Goal: Use online tool/utility: Use online tool/utility

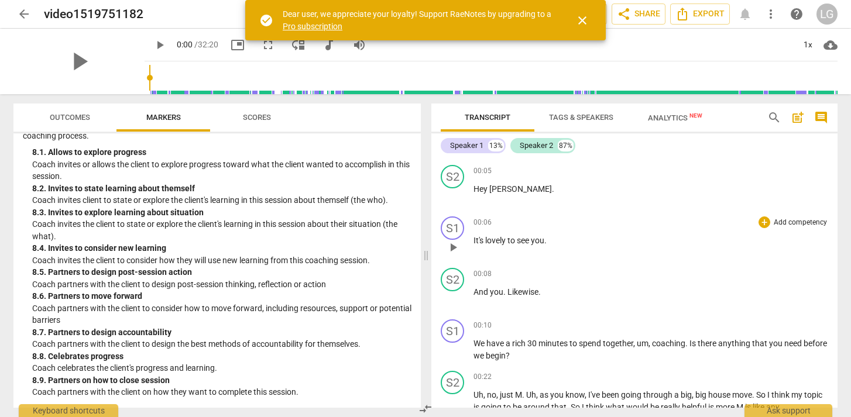
scroll to position [67, 0]
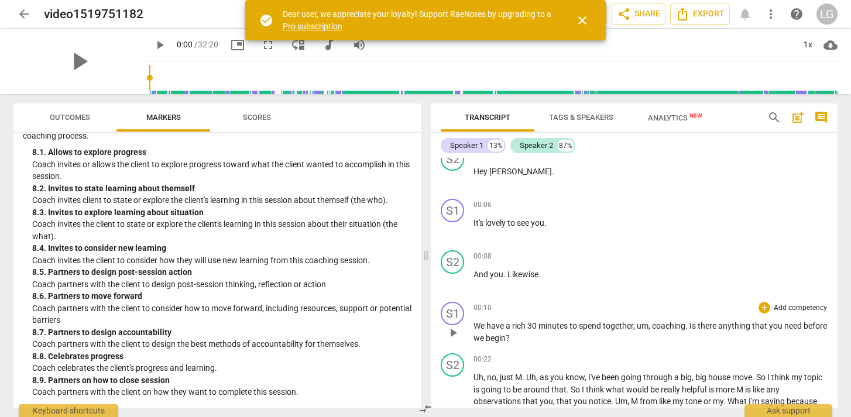
click at [786, 306] on p "Add competency" at bounding box center [800, 308] width 56 height 11
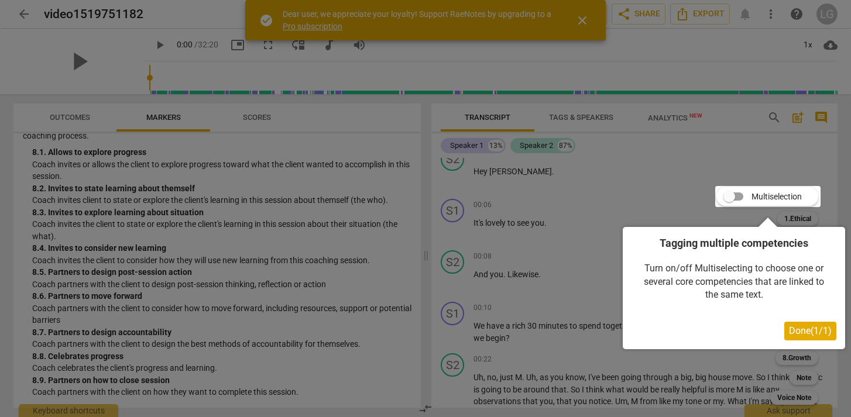
click at [601, 282] on div at bounding box center [425, 208] width 851 height 417
click at [729, 199] on div at bounding box center [767, 196] width 105 height 21
click at [807, 335] on span "Done ( 1 / 1 )" at bounding box center [810, 330] width 43 height 11
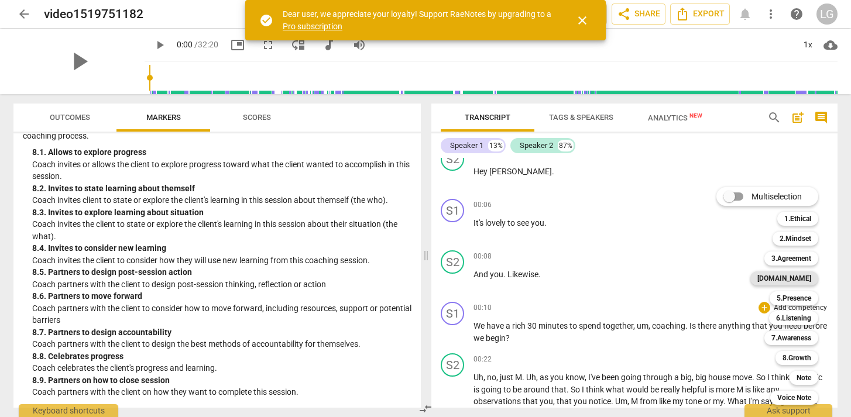
click at [801, 278] on b "[DOMAIN_NAME]" at bounding box center [784, 278] width 54 height 14
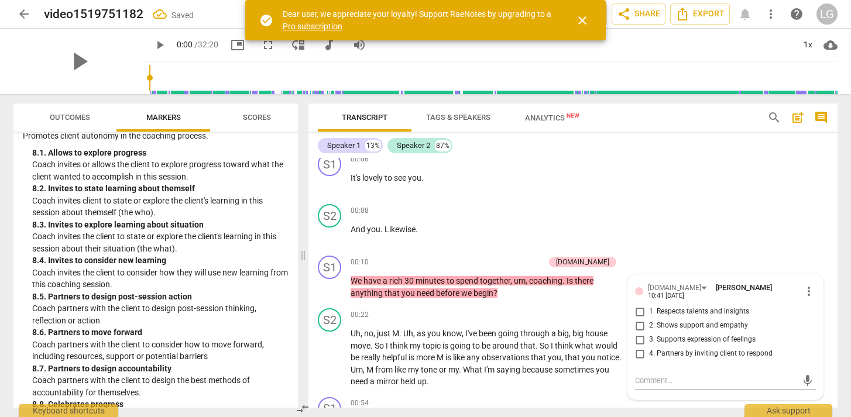
scroll to position [95, 0]
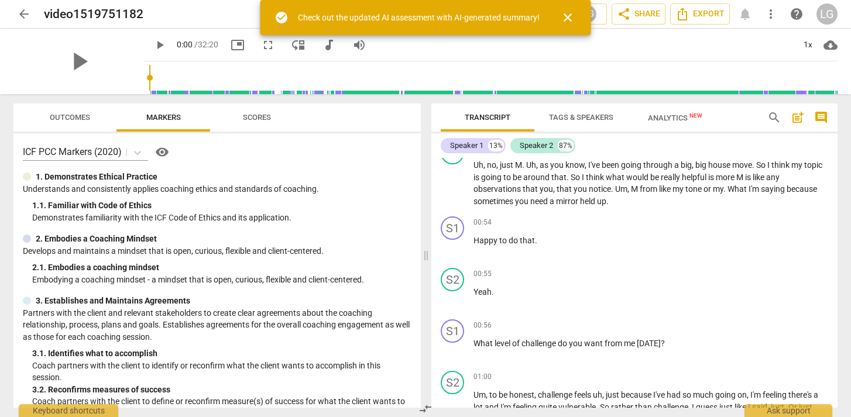
scroll to position [286, 0]
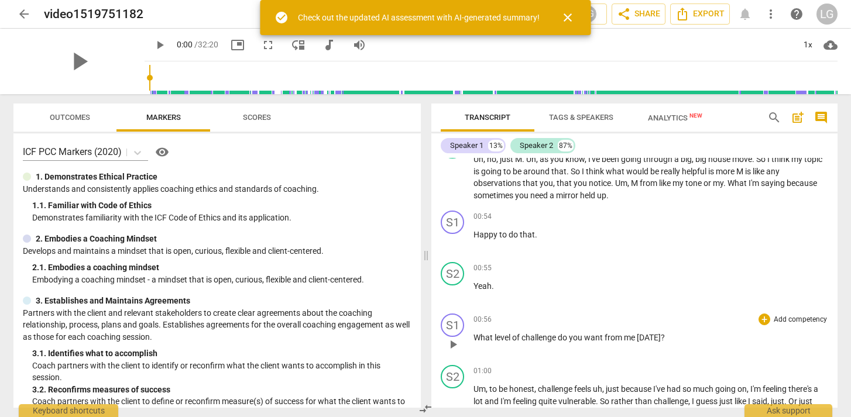
click at [782, 320] on p "Add competency" at bounding box center [800, 320] width 56 height 11
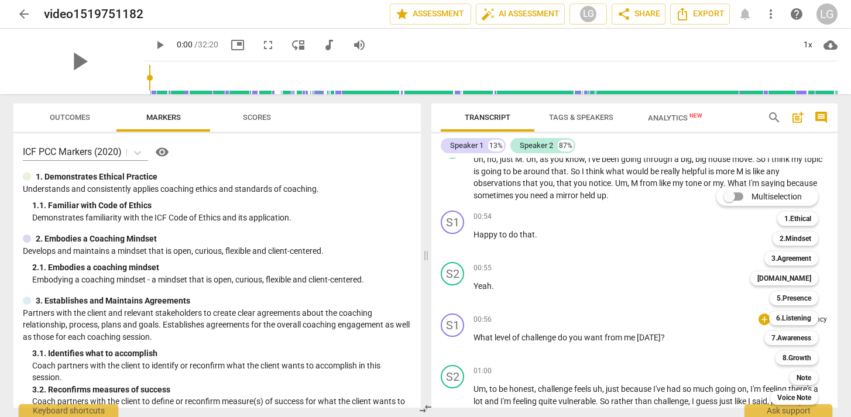
click at [141, 49] on div at bounding box center [425, 208] width 851 height 417
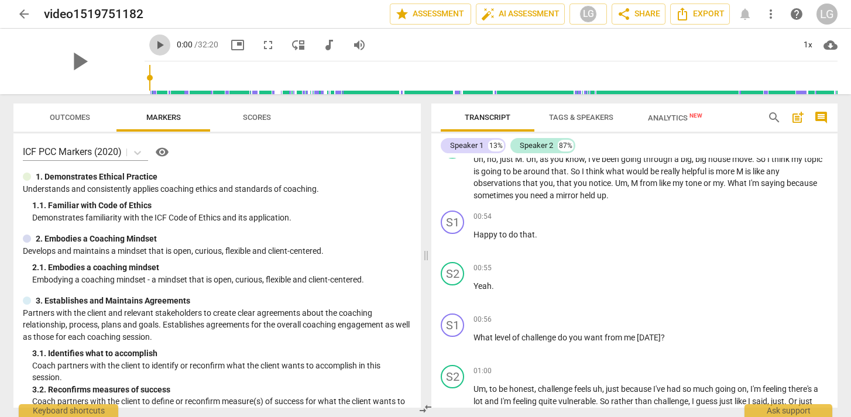
click at [153, 44] on span "play_arrow" at bounding box center [160, 45] width 14 height 14
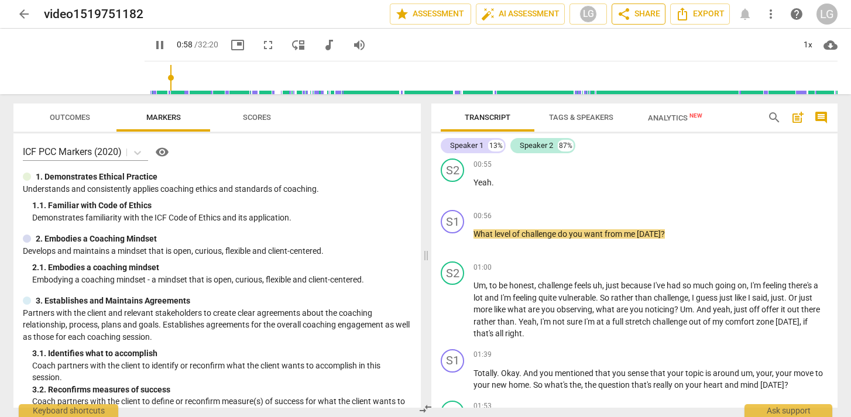
scroll to position [380, 0]
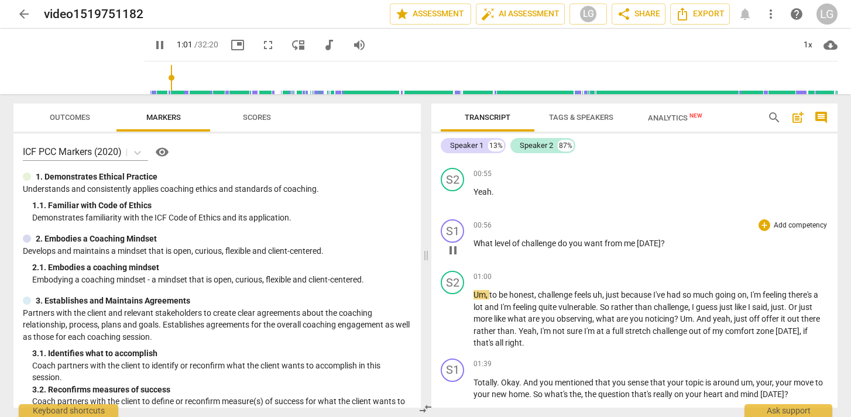
click at [796, 225] on p "Add competency" at bounding box center [800, 226] width 56 height 11
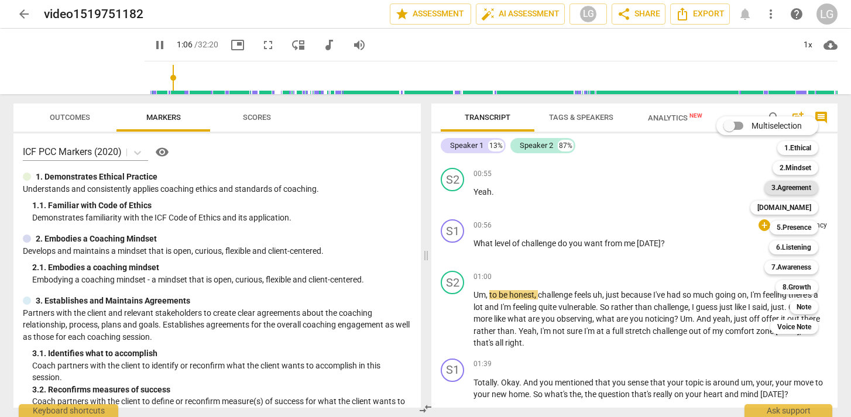
click at [795, 190] on b "3.Agreement" at bounding box center [791, 188] width 40 height 14
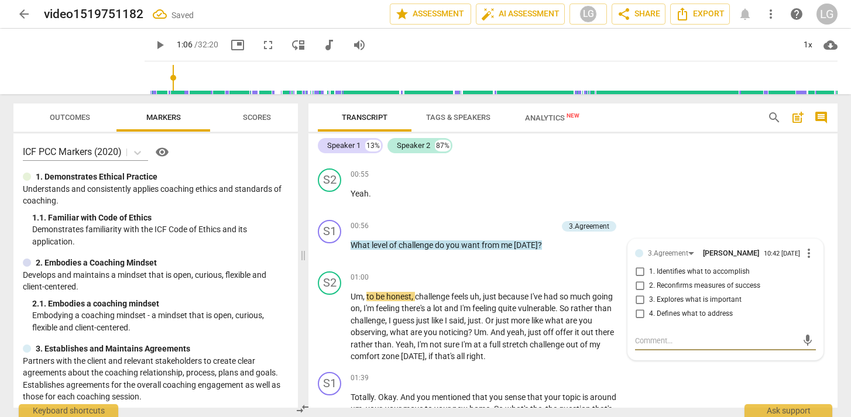
scroll to position [342, 0]
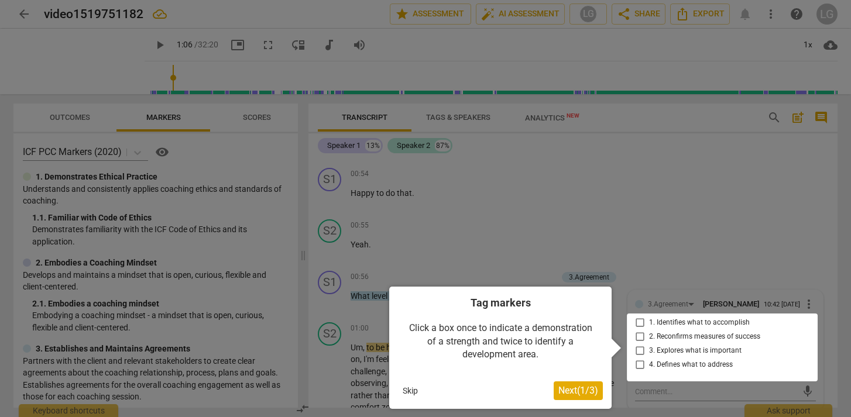
click at [410, 394] on button "Skip" at bounding box center [410, 391] width 25 height 18
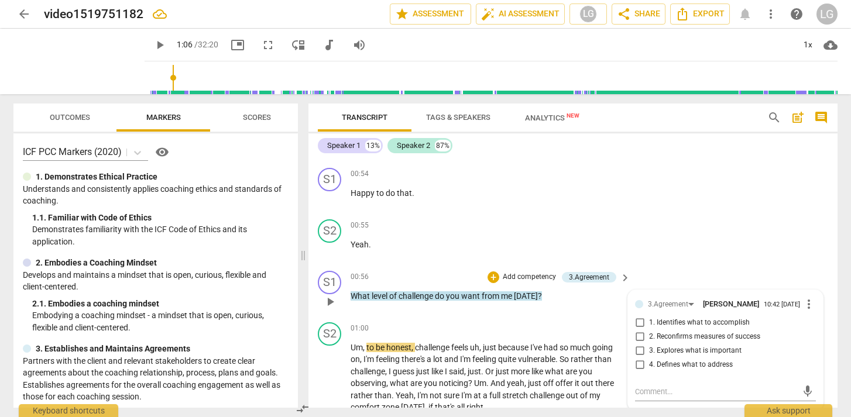
scroll to position [401, 0]
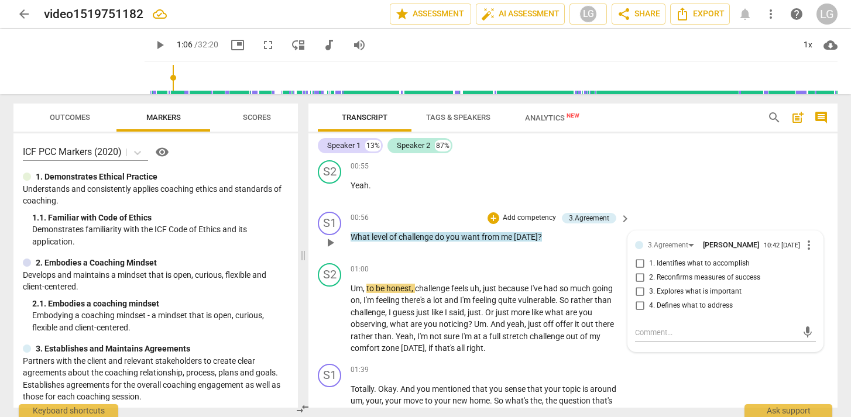
click at [549, 255] on div "S1 play_arrow pause 00:56 + Add competency 3.Agreement keyboard_arrow_right Wha…" at bounding box center [572, 232] width 529 height 51
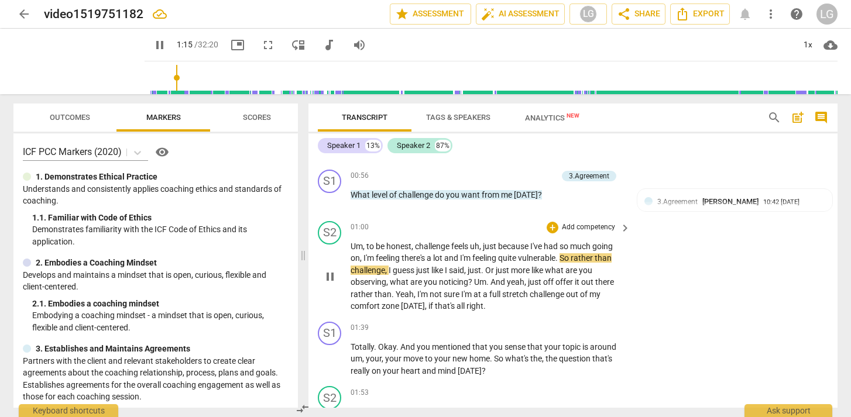
scroll to position [445, 0]
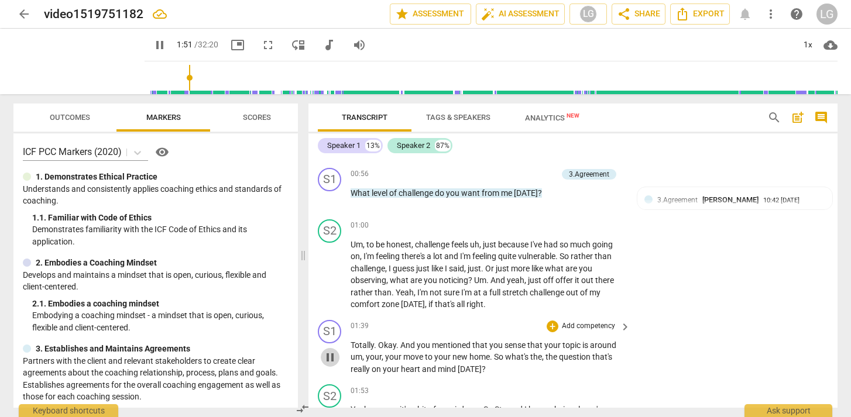
click at [333, 357] on span "pause" at bounding box center [330, 357] width 14 height 14
type input "112"
click at [600, 328] on p "Add competency" at bounding box center [589, 326] width 56 height 11
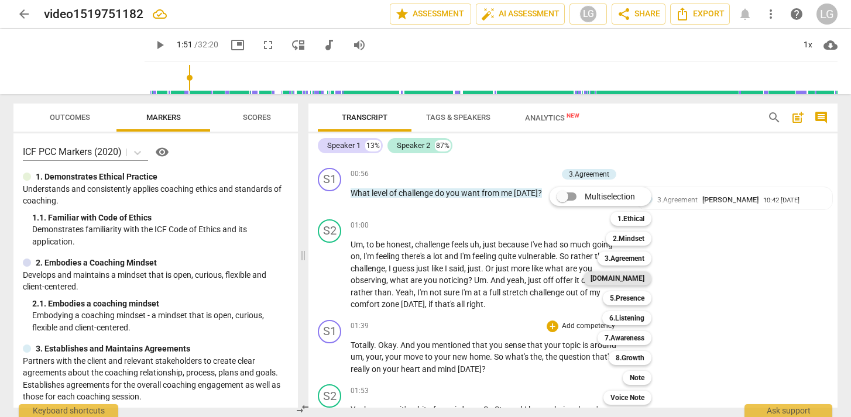
click at [638, 282] on b "[DOMAIN_NAME]" at bounding box center [617, 278] width 54 height 14
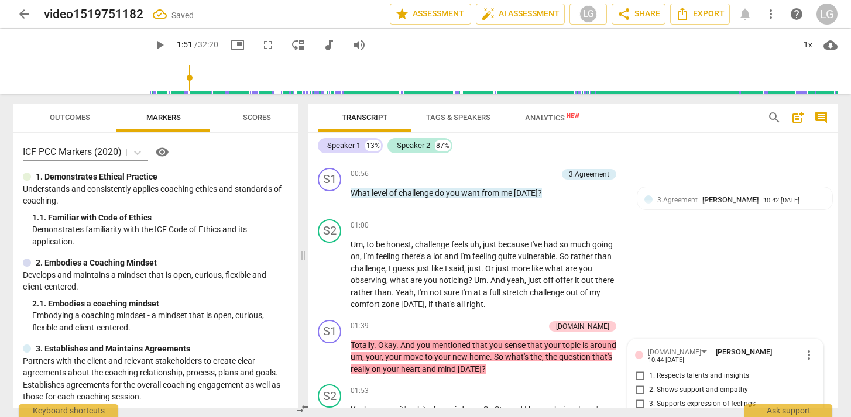
scroll to position [603, 0]
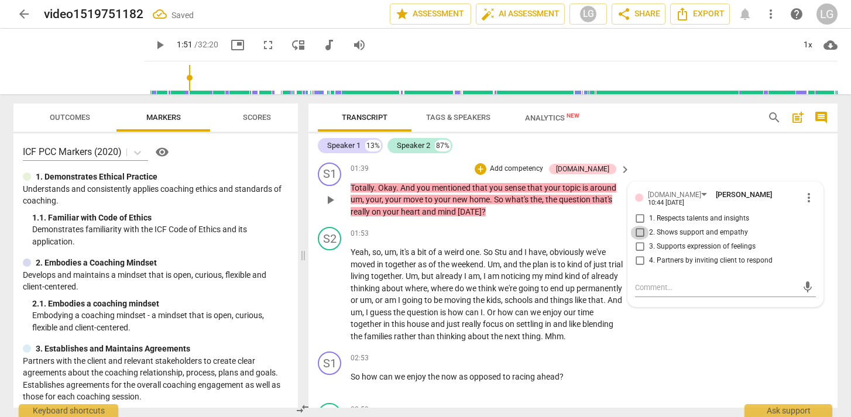
click at [639, 230] on input "2. Shows support and empathy" at bounding box center [639, 233] width 19 height 14
checkbox input "true"
click at [640, 242] on input "3. Supports expression of feelings" at bounding box center [639, 247] width 19 height 14
checkbox input "true"
click at [639, 255] on input "4. Partners by inviting client to respond" at bounding box center [639, 261] width 19 height 14
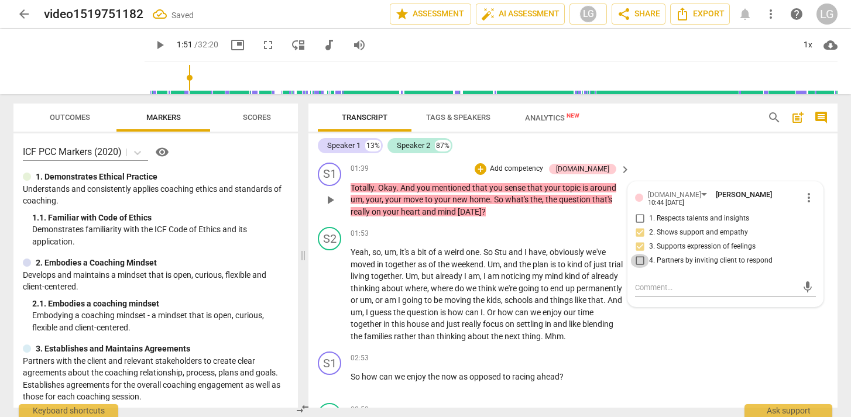
checkbox input "true"
click at [666, 342] on div "S2 play_arrow pause 01:53 + Add competency keyboard_arrow_right Yeah , so , um …" at bounding box center [572, 284] width 529 height 125
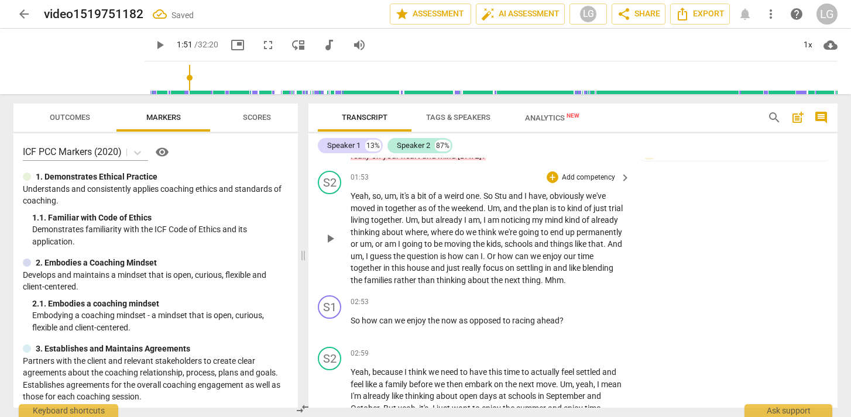
scroll to position [663, 0]
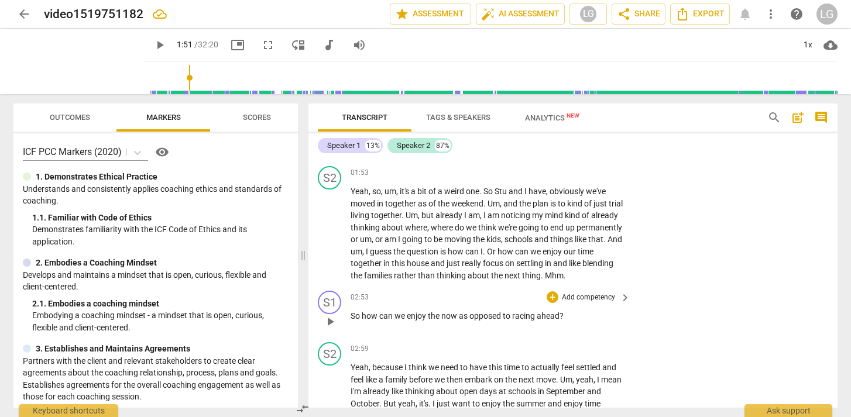
click at [587, 303] on p "Add competency" at bounding box center [589, 298] width 56 height 11
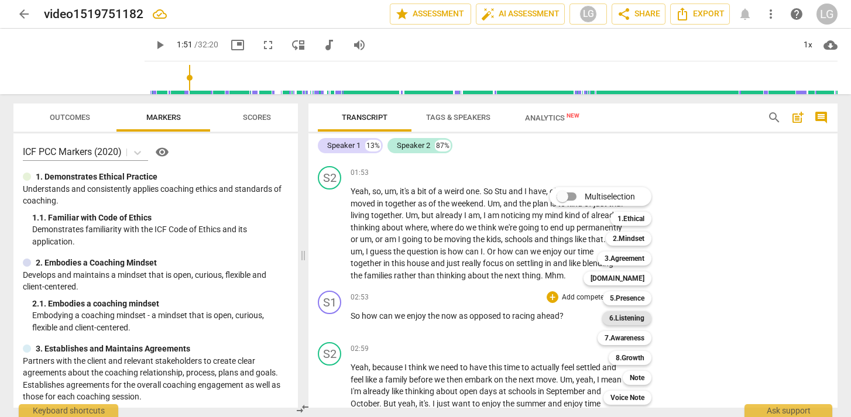
click at [631, 322] on b "6.Listening" at bounding box center [626, 318] width 35 height 14
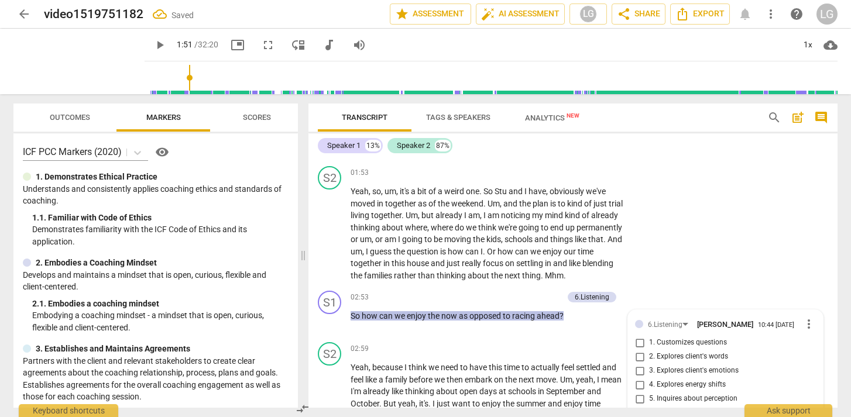
scroll to position [851, 0]
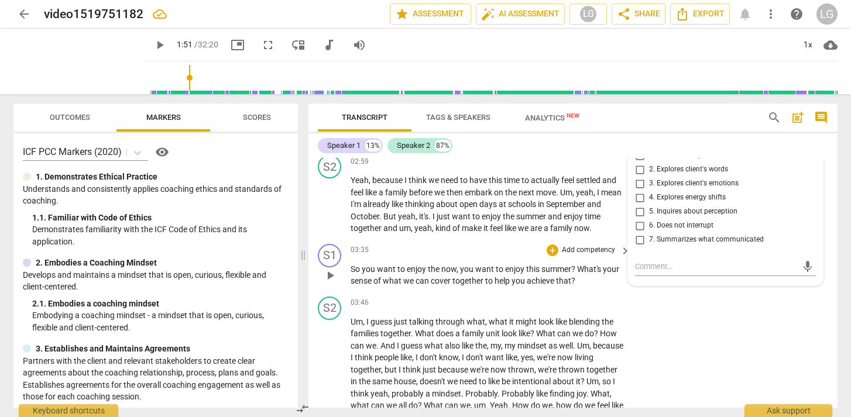
click at [589, 287] on p "So you want to enjoy the now , you want to enjoy this summer ? What's your sens…" at bounding box center [487, 275] width 274 height 24
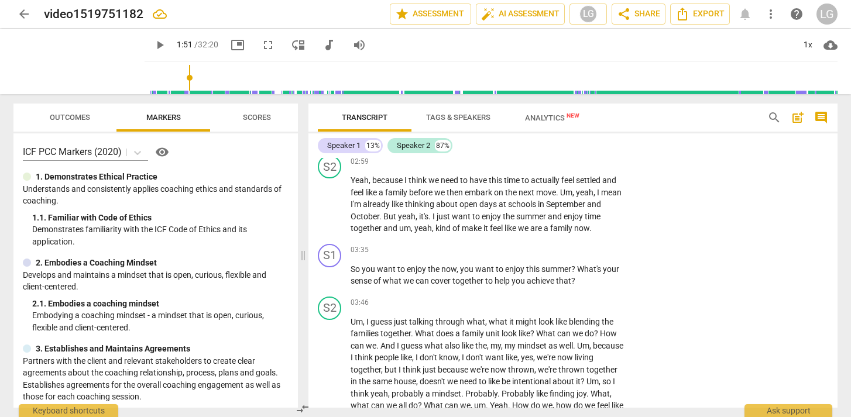
click at [153, 44] on span "play_arrow" at bounding box center [160, 45] width 14 height 14
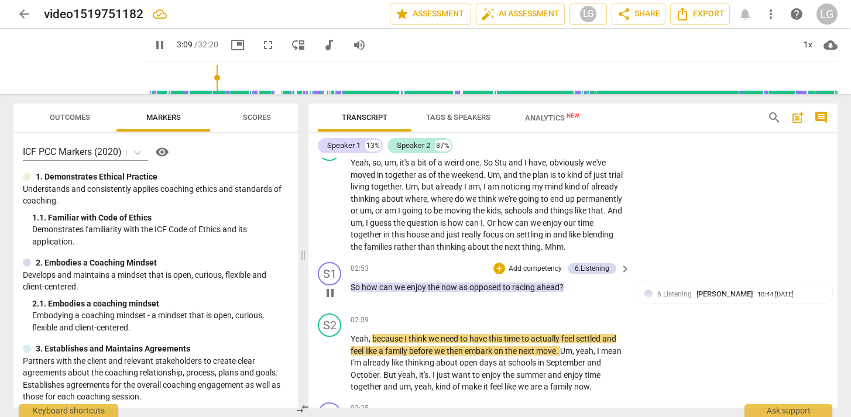
click at [507, 274] on p "Add competency" at bounding box center [535, 269] width 56 height 11
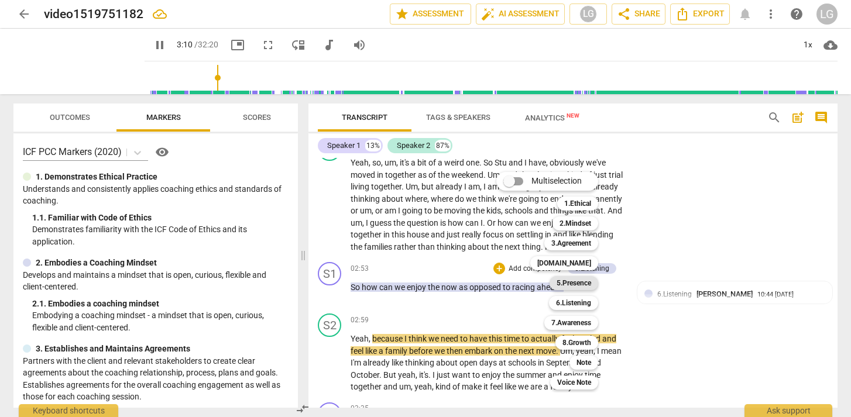
click at [579, 286] on b "5.Presence" at bounding box center [573, 283] width 35 height 14
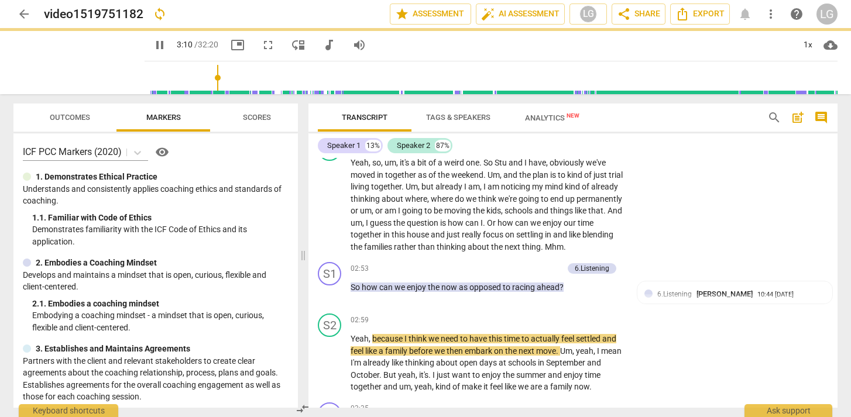
type input "191"
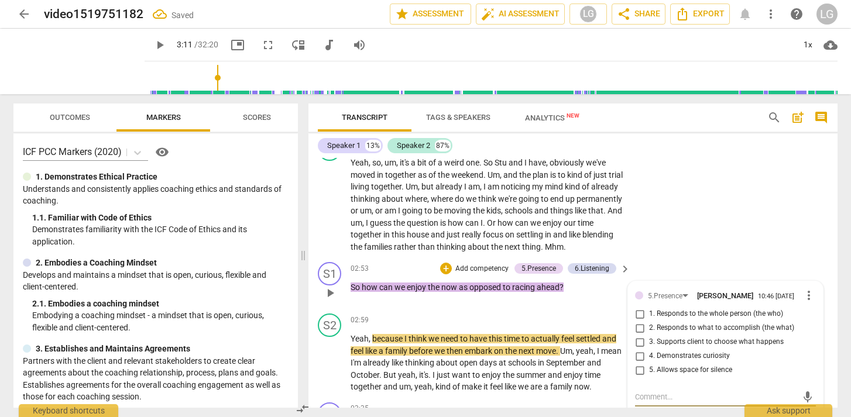
scroll to position [823, 0]
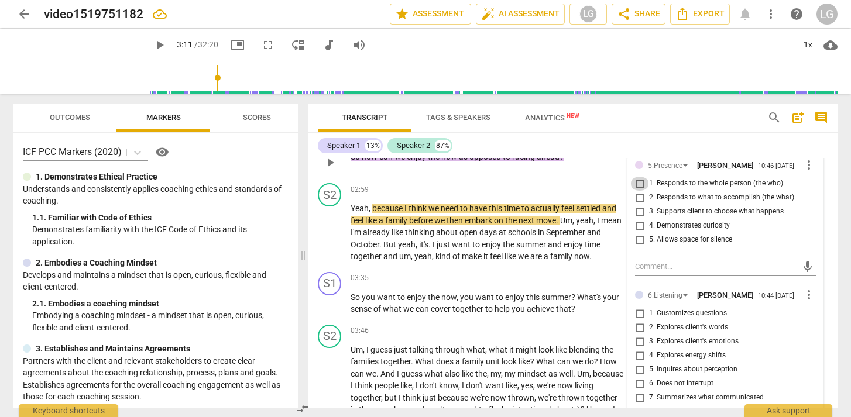
click at [638, 191] on input "1. Responds to the whole person (the who)" at bounding box center [639, 184] width 19 height 14
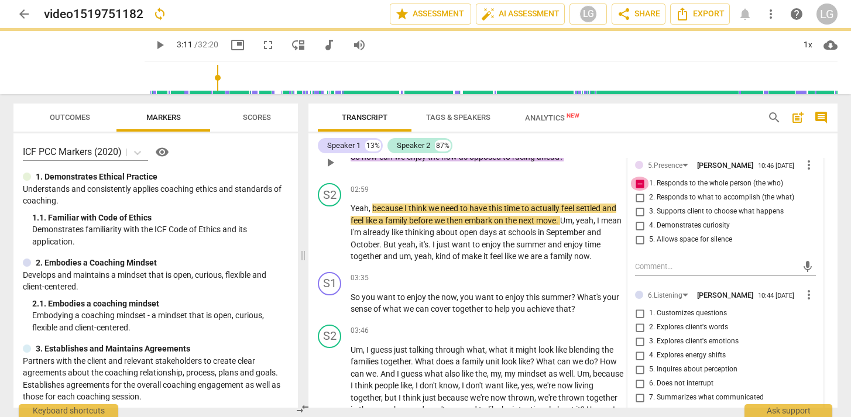
click at [637, 191] on input "1. Responds to the whole person (the who)" at bounding box center [639, 184] width 19 height 14
checkbox input "false"
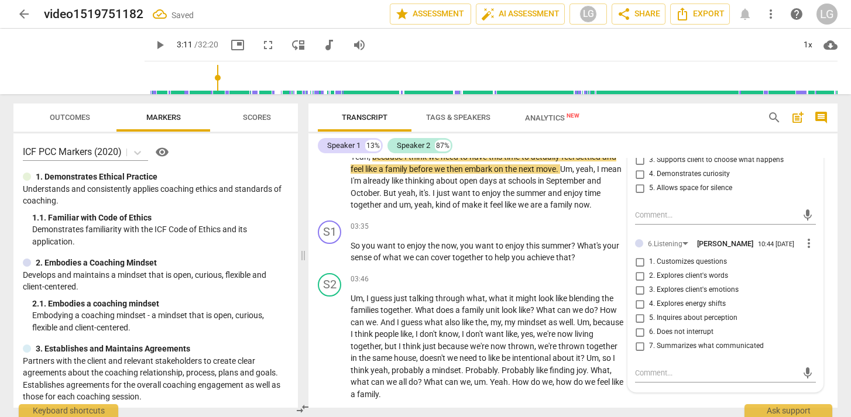
scroll to position [880, 0]
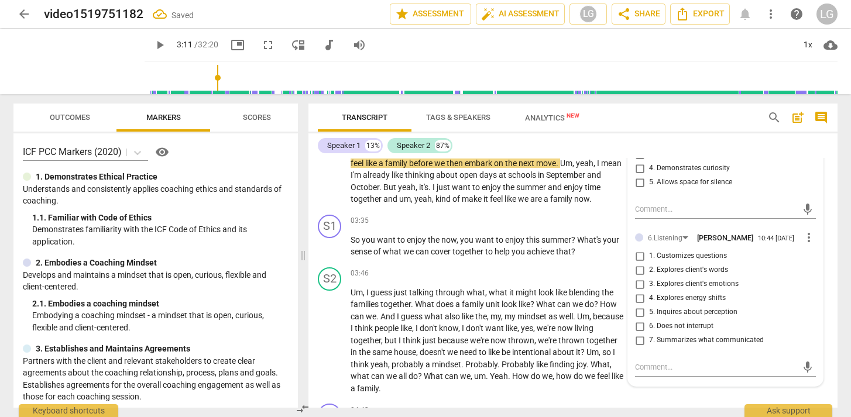
click at [636, 348] on input "7. Summarizes what communicated" at bounding box center [639, 340] width 19 height 14
checkbox input "true"
click at [593, 258] on p "So you want to enjoy the now , you want to enjoy this summer ? What's your sens…" at bounding box center [487, 246] width 274 height 24
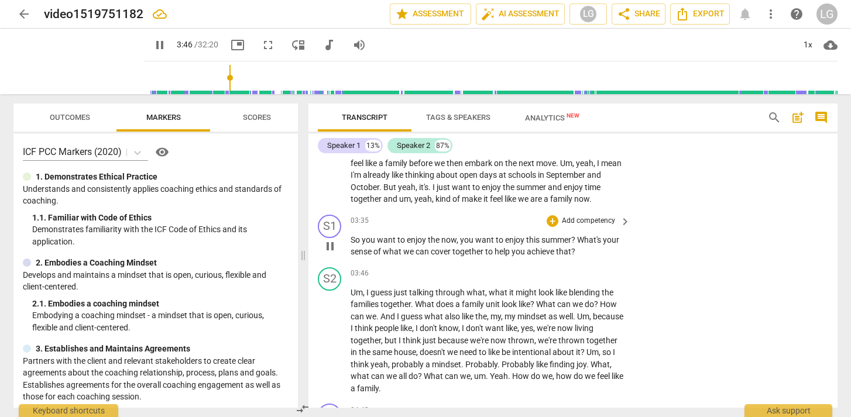
click at [594, 226] on p "Add competency" at bounding box center [589, 221] width 56 height 11
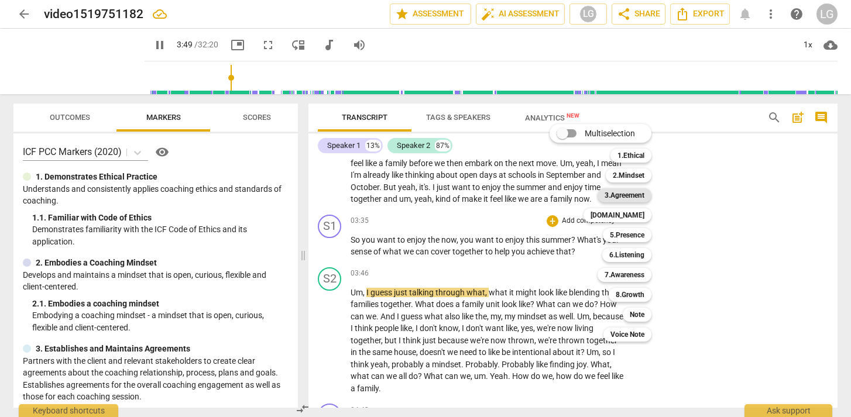
click at [633, 198] on b "3.Agreement" at bounding box center [624, 195] width 40 height 14
type input "230"
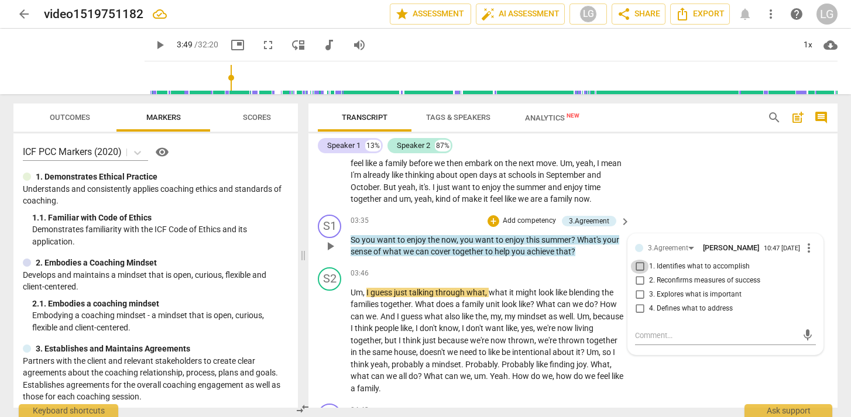
click at [638, 274] on input "1. Identifies what to accomplish" at bounding box center [639, 267] width 19 height 14
checkbox input "true"
click at [528, 226] on p "Add competency" at bounding box center [529, 221] width 56 height 11
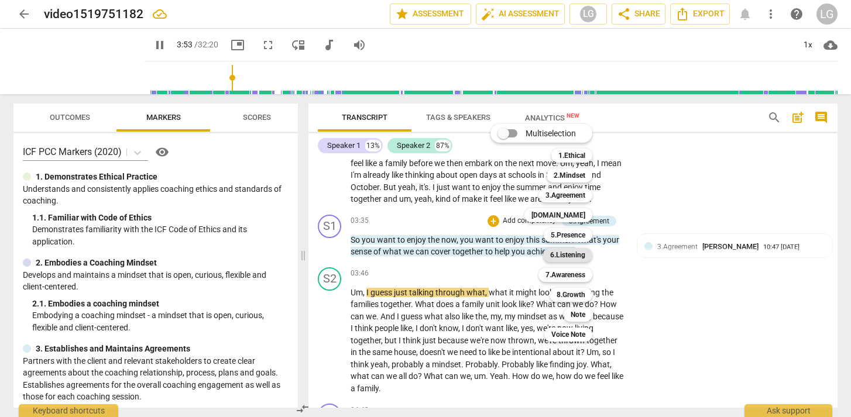
click at [573, 256] on b "6.Listening" at bounding box center [567, 255] width 35 height 14
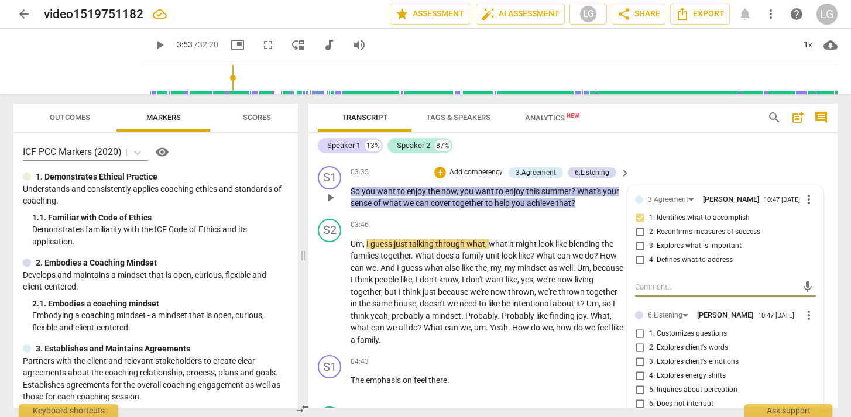
scroll to position [931, 0]
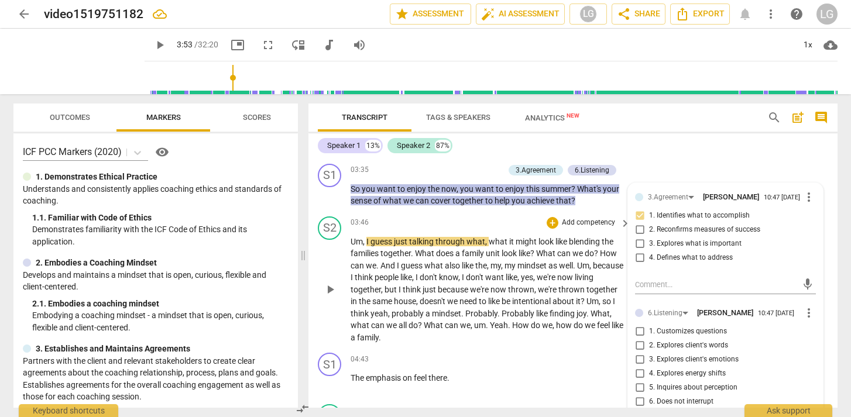
click at [470, 229] on div "03:46 + Add competency keyboard_arrow_right" at bounding box center [490, 222] width 281 height 13
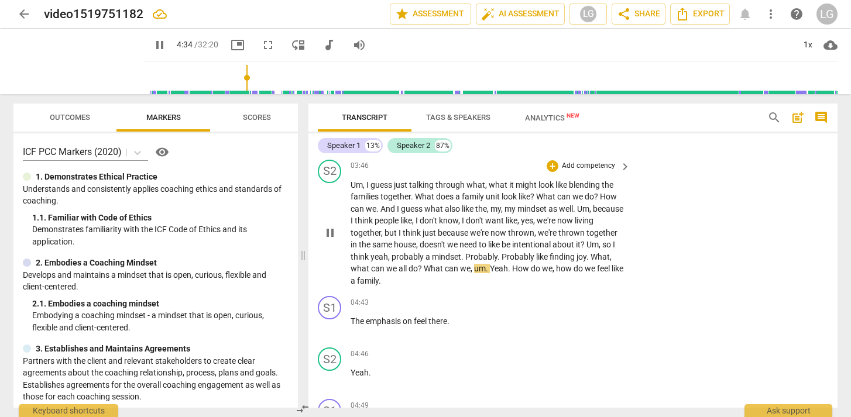
scroll to position [991, 0]
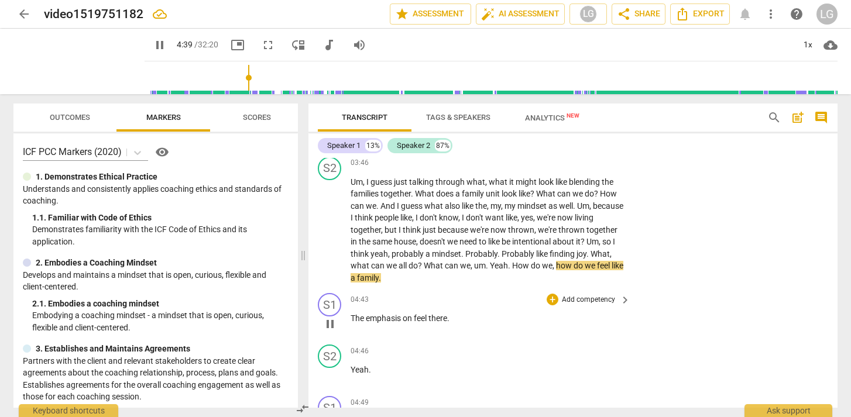
click at [576, 305] on p "Add competency" at bounding box center [589, 300] width 56 height 11
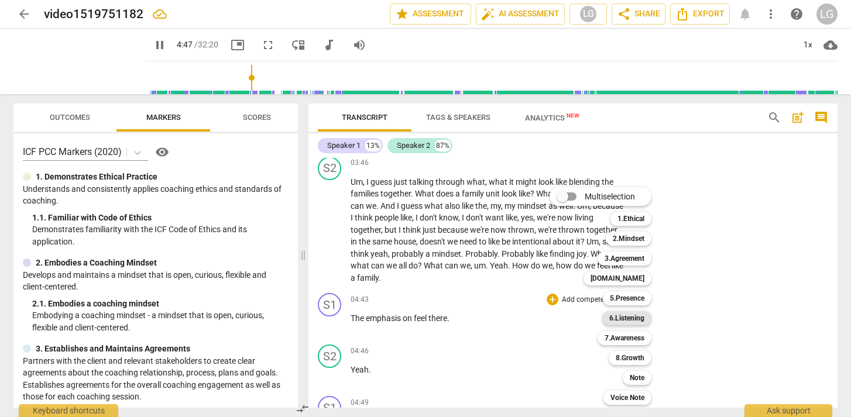
click at [631, 321] on b "6.Listening" at bounding box center [626, 318] width 35 height 14
type input "287"
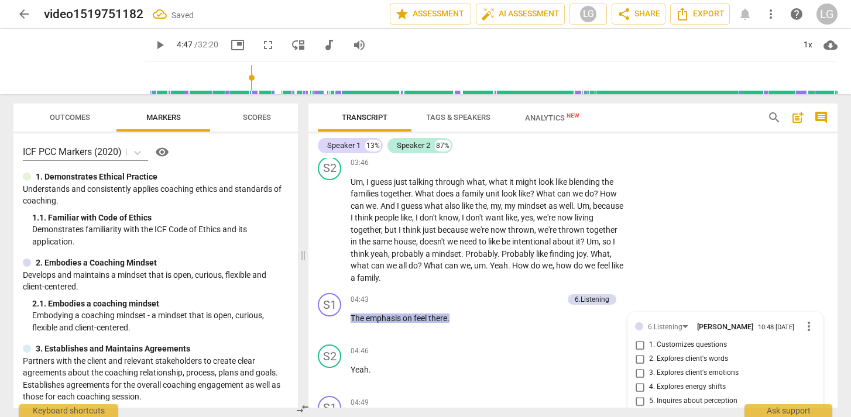
scroll to position [1180, 0]
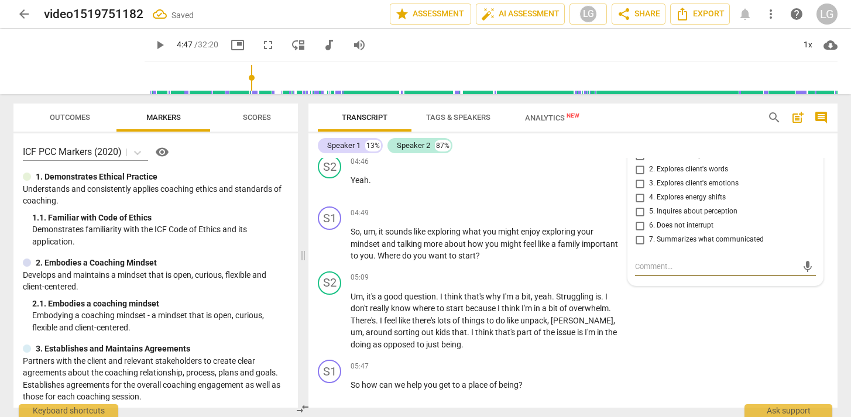
click at [639, 191] on input "3. Explores client's emotions" at bounding box center [639, 184] width 19 height 14
checkbox input "true"
click at [153, 43] on span "play_arrow" at bounding box center [160, 45] width 14 height 14
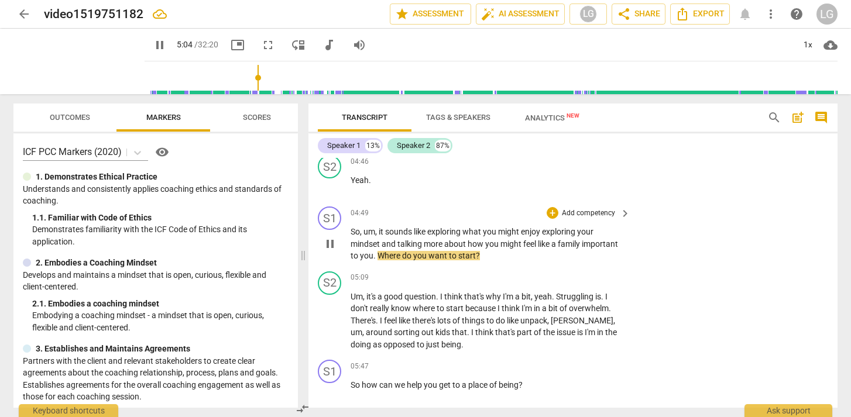
click at [333, 251] on span "pause" at bounding box center [330, 244] width 14 height 14
click at [793, 121] on span "post_add" at bounding box center [797, 118] width 14 height 14
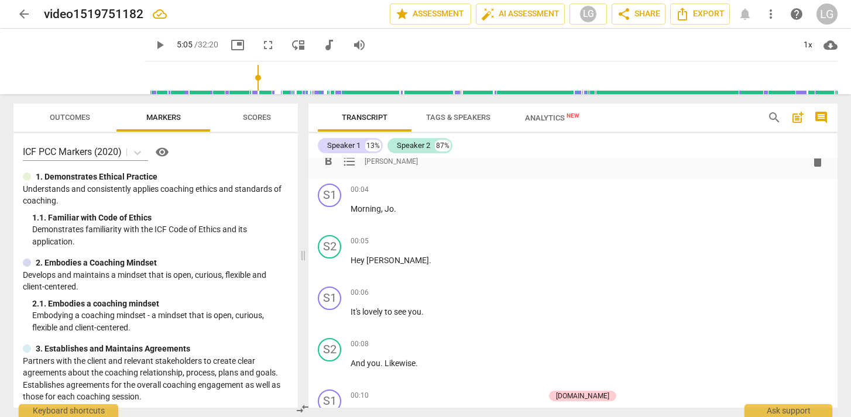
click at [820, 119] on span "comment" at bounding box center [821, 118] width 14 height 14
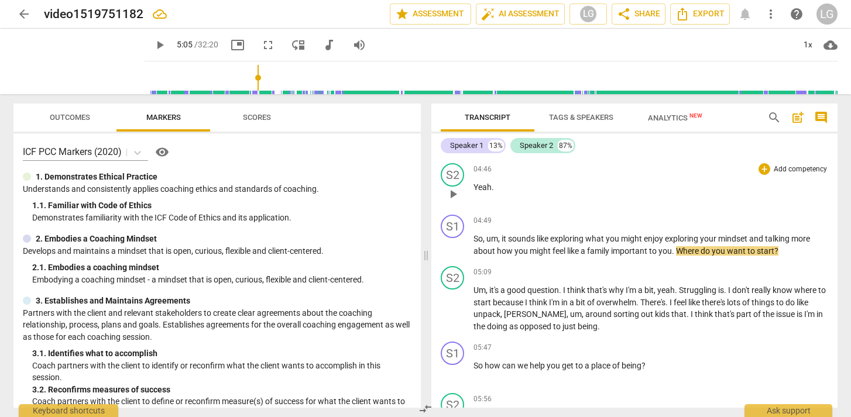
scroll to position [1154, 0]
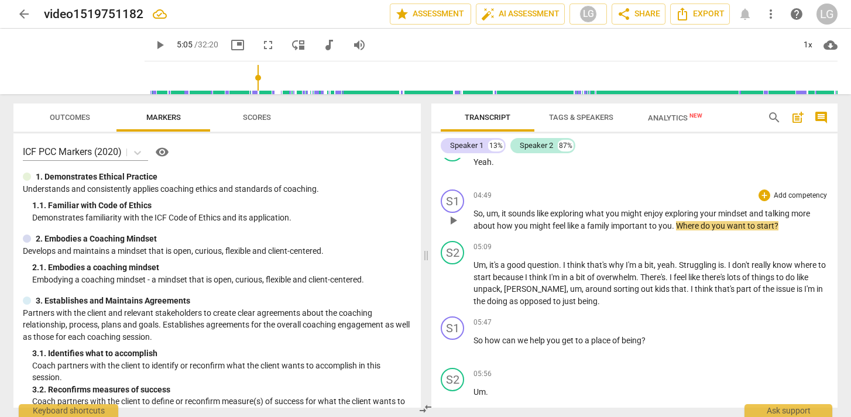
click at [658, 219] on p "So , um , it sounds like exploring what you might enjoy exploring your mindset …" at bounding box center [650, 220] width 355 height 24
click at [153, 44] on span "play_arrow" at bounding box center [160, 45] width 14 height 14
click at [780, 192] on p "Add competency" at bounding box center [800, 196] width 56 height 11
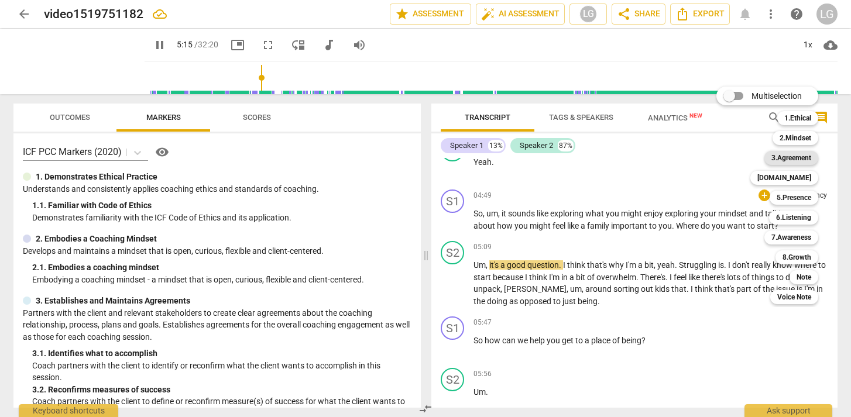
click at [796, 157] on b "3.Agreement" at bounding box center [791, 158] width 40 height 14
type input "316"
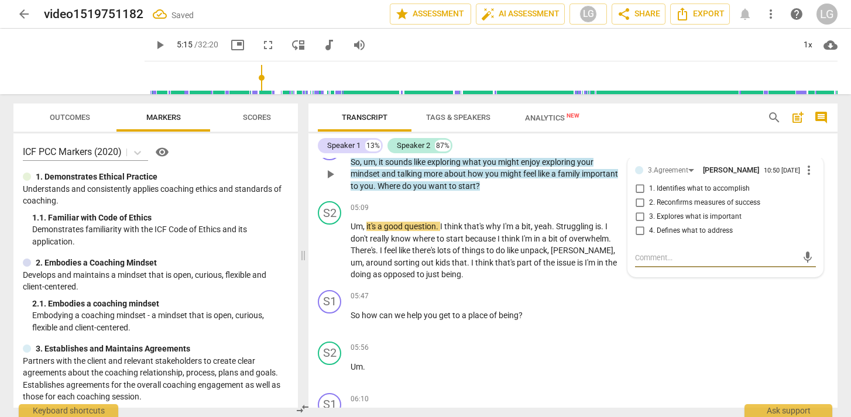
scroll to position [1311, 0]
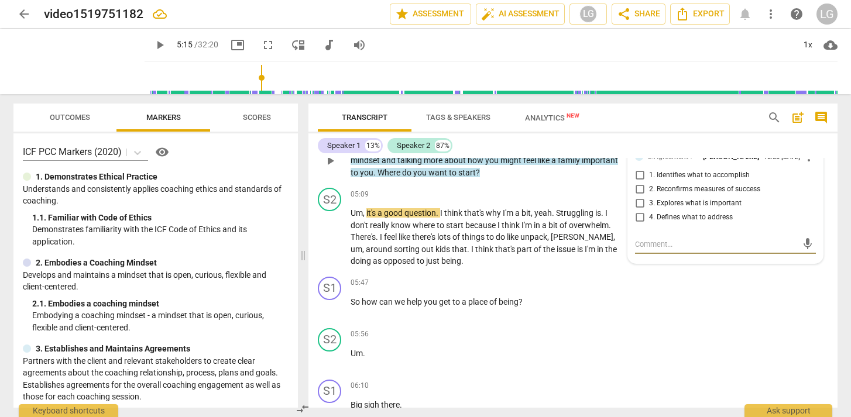
click at [637, 225] on input "4. Defines what to address" at bounding box center [639, 218] width 19 height 14
checkbox input "true"
click at [153, 44] on span "play_arrow" at bounding box center [160, 45] width 14 height 14
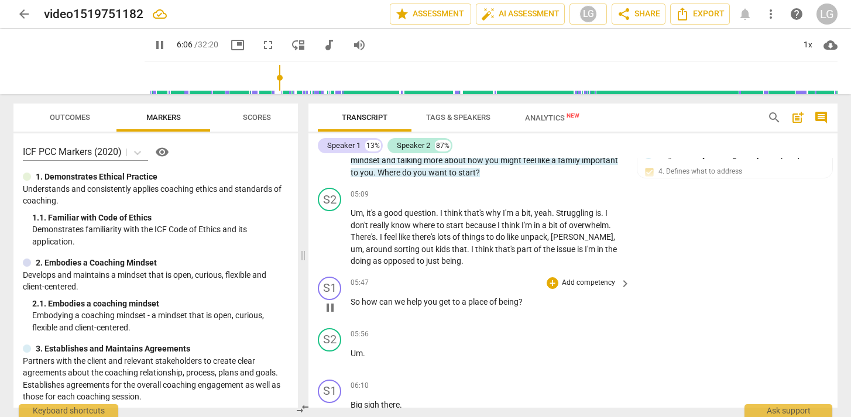
click at [584, 288] on p "Add competency" at bounding box center [589, 283] width 56 height 11
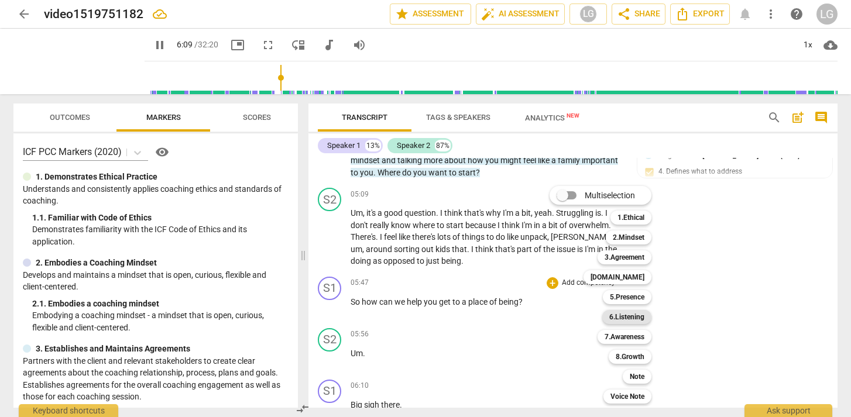
click at [637, 322] on b "6.Listening" at bounding box center [626, 317] width 35 height 14
type input "370"
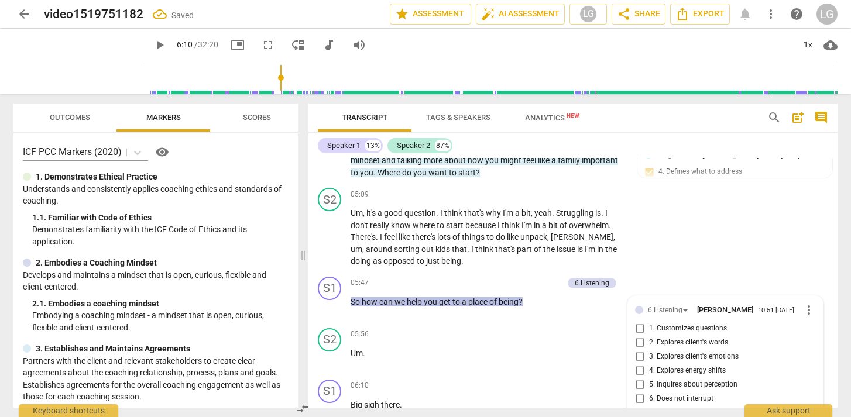
scroll to position [1483, 0]
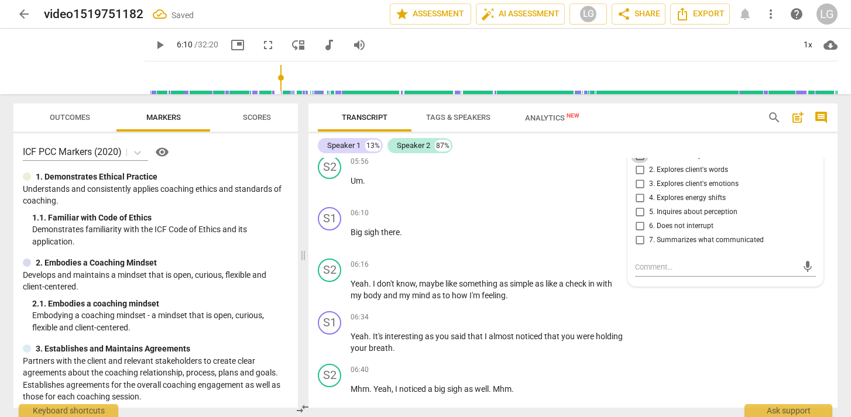
click at [638, 163] on input "1. Customizes questions" at bounding box center [639, 156] width 19 height 14
checkbox input "true"
click at [153, 42] on span "play_arrow" at bounding box center [160, 45] width 14 height 14
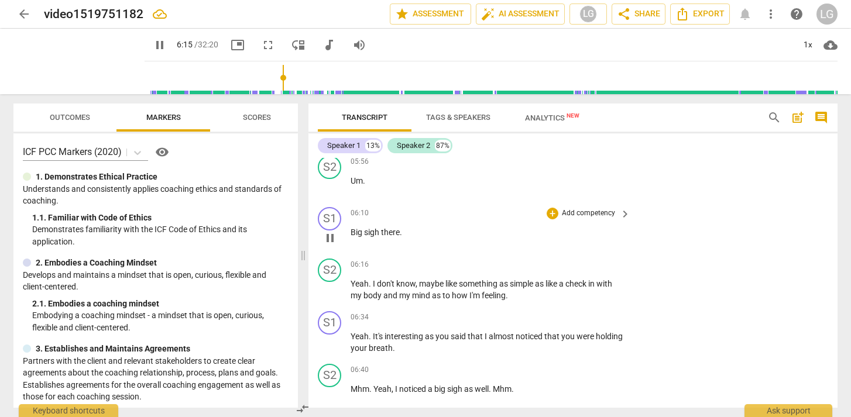
click at [573, 219] on p "Add competency" at bounding box center [589, 213] width 56 height 11
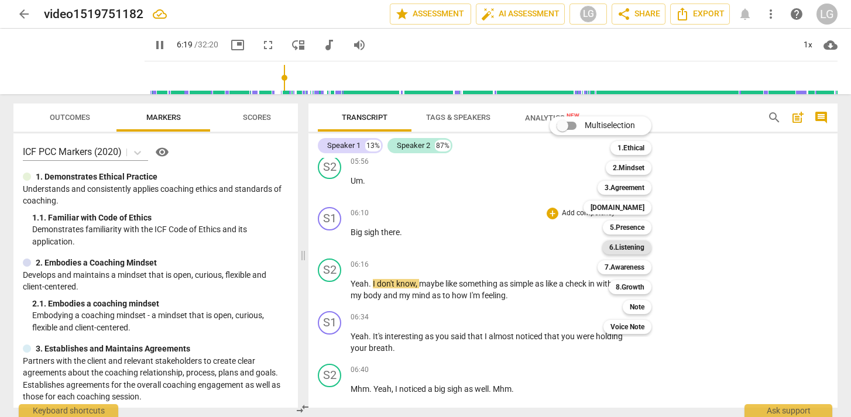
click at [634, 249] on b "6.Listening" at bounding box center [626, 247] width 35 height 14
type input "380"
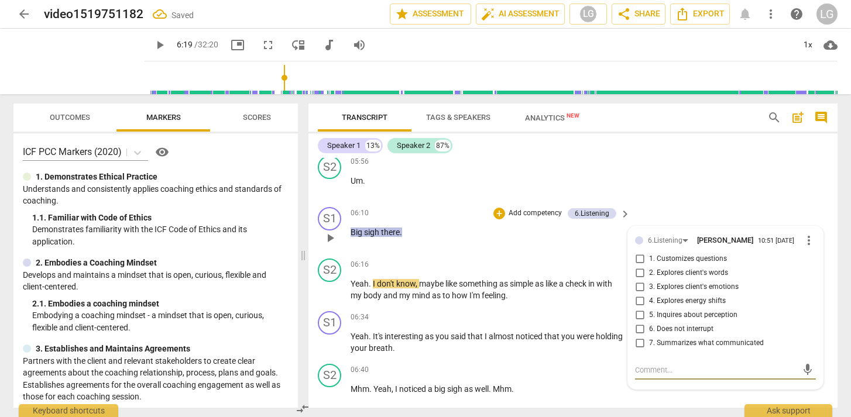
click at [639, 308] on input "4. Explores energy shifts" at bounding box center [639, 301] width 19 height 14
checkbox input "true"
click at [639, 322] on input "5. Inquires about perception" at bounding box center [639, 315] width 19 height 14
checkbox input "true"
click at [536, 322] on div "S1 play_arrow pause 06:34 + Add competency keyboard_arrow_right Yeah . It's int…" at bounding box center [572, 333] width 529 height 53
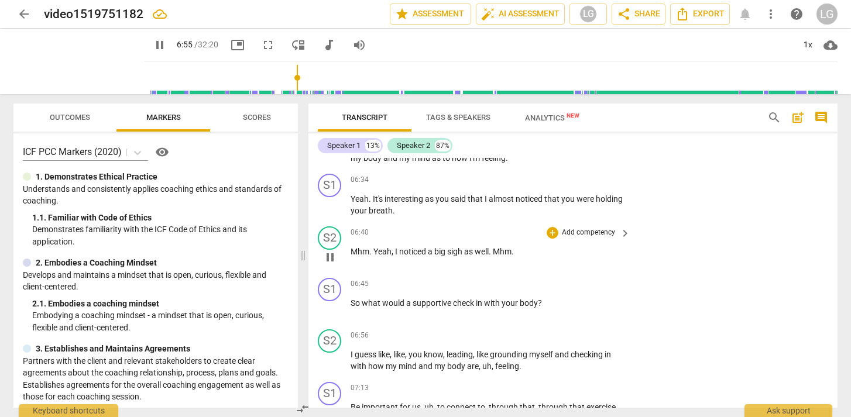
scroll to position [1622, 0]
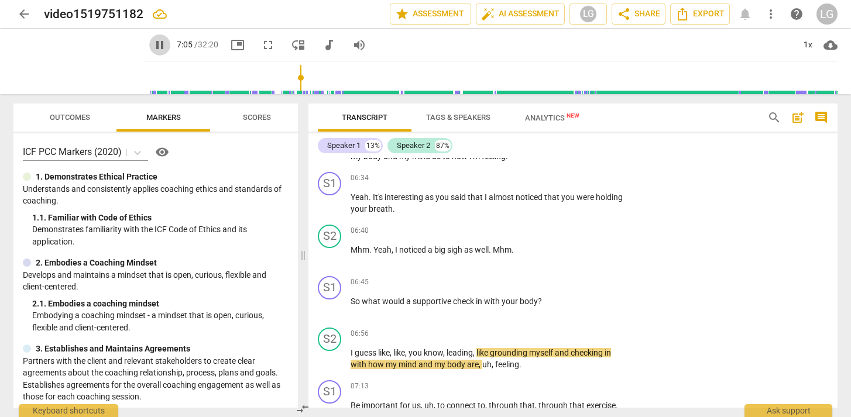
click at [153, 46] on span "pause" at bounding box center [160, 45] width 14 height 14
type input "425"
click at [583, 184] on p "Add competency" at bounding box center [589, 178] width 56 height 11
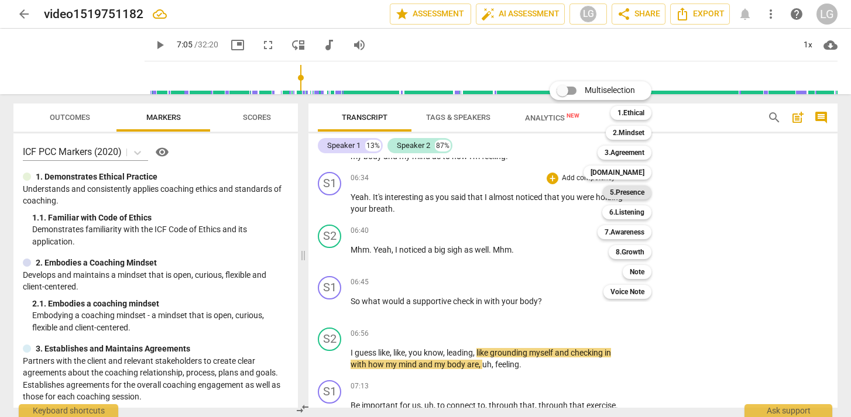
click at [633, 195] on b "5.Presence" at bounding box center [627, 192] width 35 height 14
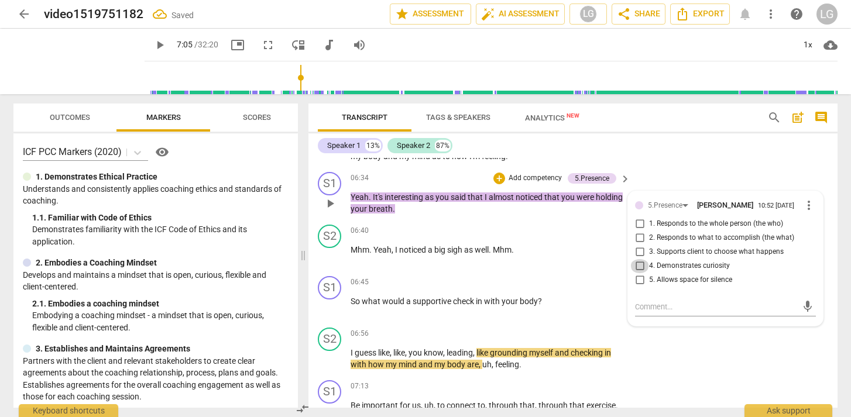
click at [636, 273] on input "4. Demonstrates curiosity" at bounding box center [639, 266] width 19 height 14
checkbox input "true"
click at [638, 287] on input "5. Allows space for silence" at bounding box center [639, 280] width 19 height 14
checkbox input "true"
click at [532, 184] on p "Add competency" at bounding box center [535, 178] width 56 height 11
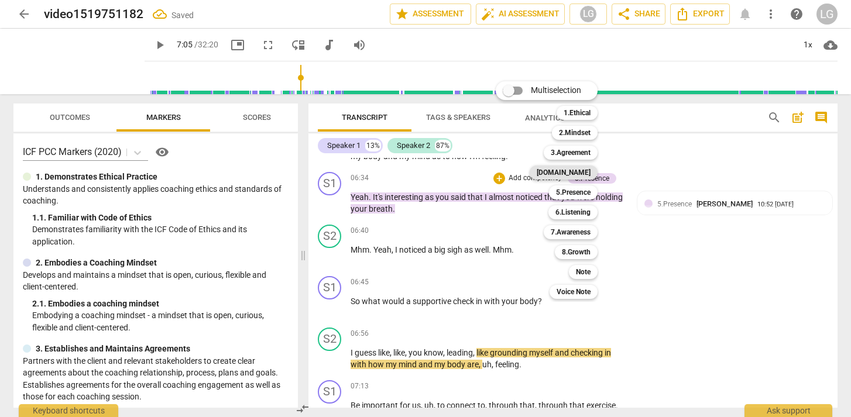
click at [586, 174] on b "[DOMAIN_NAME]" at bounding box center [564, 173] width 54 height 14
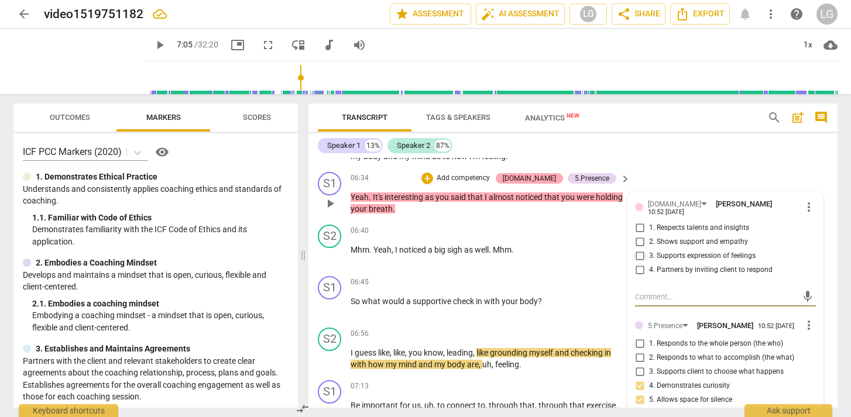
click at [540, 184] on div "[DOMAIN_NAME]" at bounding box center [529, 178] width 53 height 11
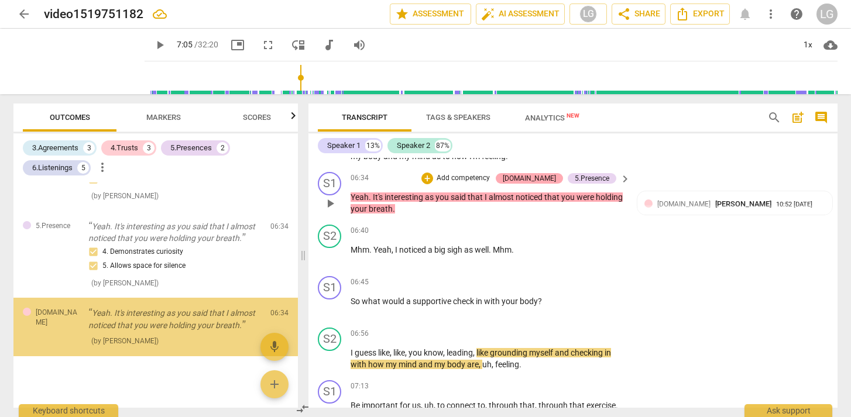
scroll to position [871, 0]
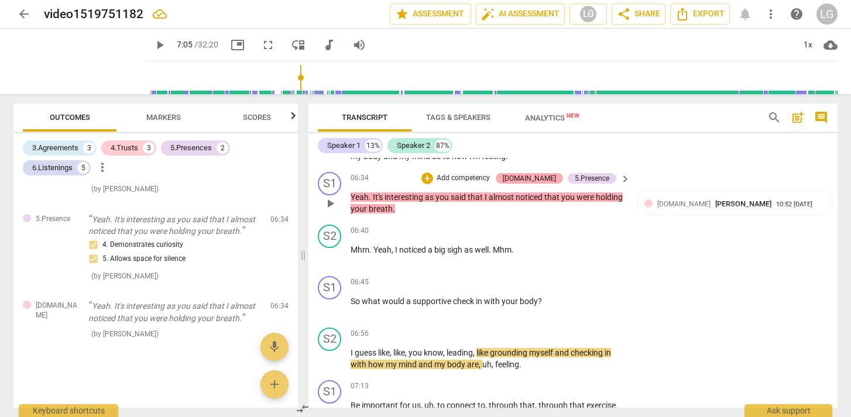
click at [540, 184] on div "[DOMAIN_NAME]" at bounding box center [529, 178] width 53 height 11
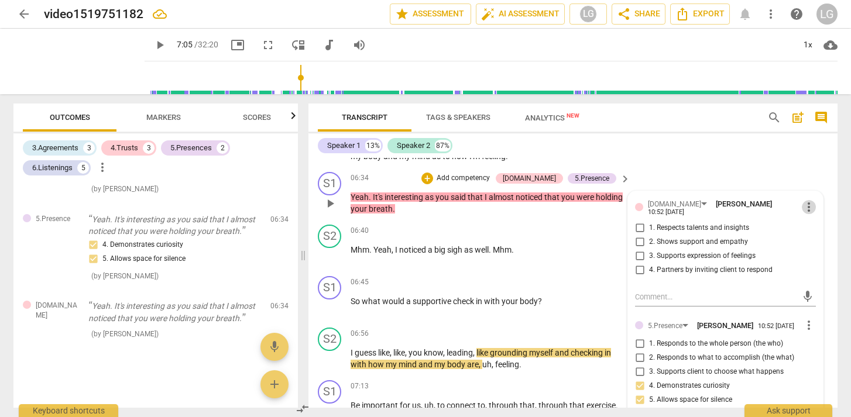
click at [807, 214] on span "more_vert" at bounding box center [809, 207] width 14 height 14
click at [810, 238] on li "Delete" at bounding box center [817, 239] width 40 height 22
click at [641, 216] on div "[DOMAIN_NAME] [PERSON_NAME] 10:52 [DATE] more_vert" at bounding box center [725, 207] width 181 height 18
click at [671, 209] on div "[DOMAIN_NAME]" at bounding box center [679, 204] width 63 height 10
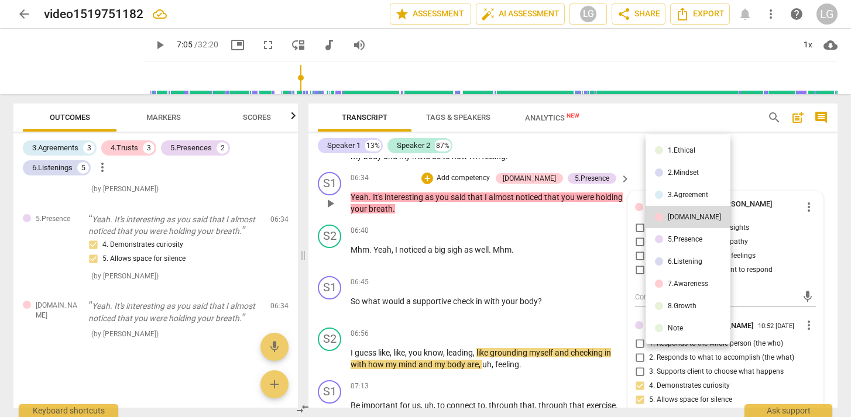
click at [671, 216] on div "[DOMAIN_NAME]" at bounding box center [694, 217] width 53 height 7
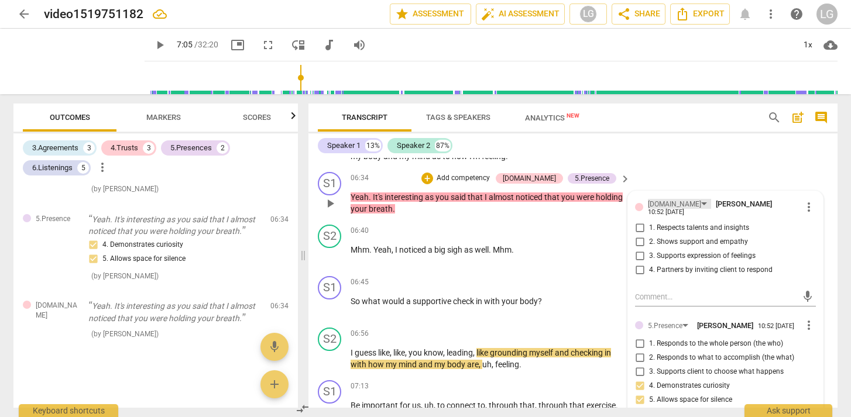
click at [671, 209] on div "[DOMAIN_NAME]" at bounding box center [679, 204] width 63 height 10
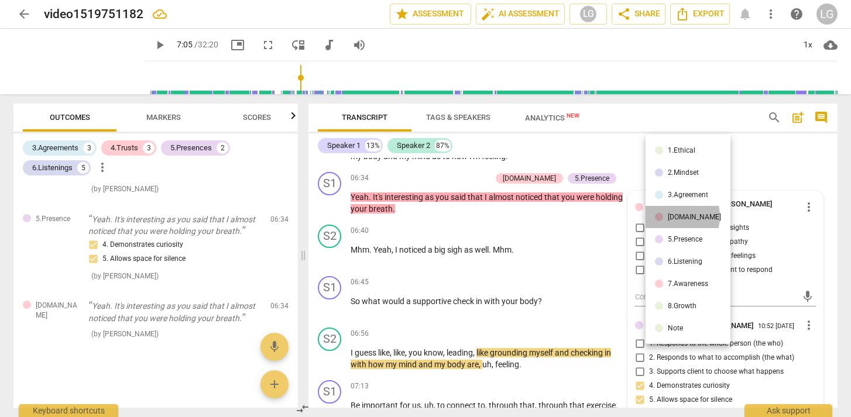
click at [671, 216] on div "[DOMAIN_NAME]" at bounding box center [694, 217] width 53 height 7
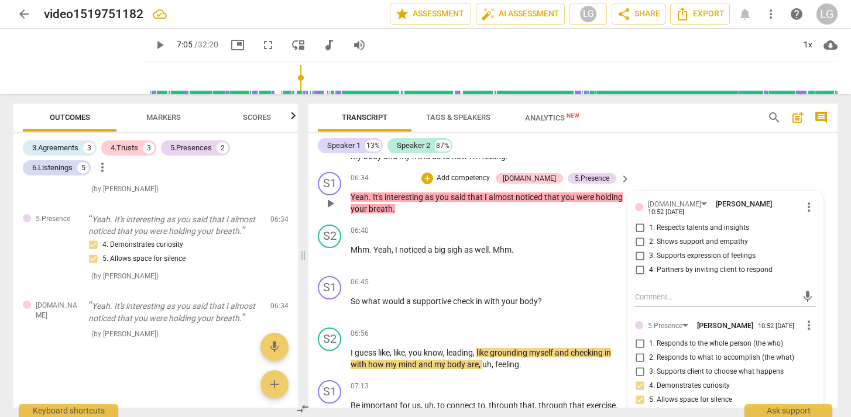
click at [483, 184] on p "Add competency" at bounding box center [463, 178] width 56 height 11
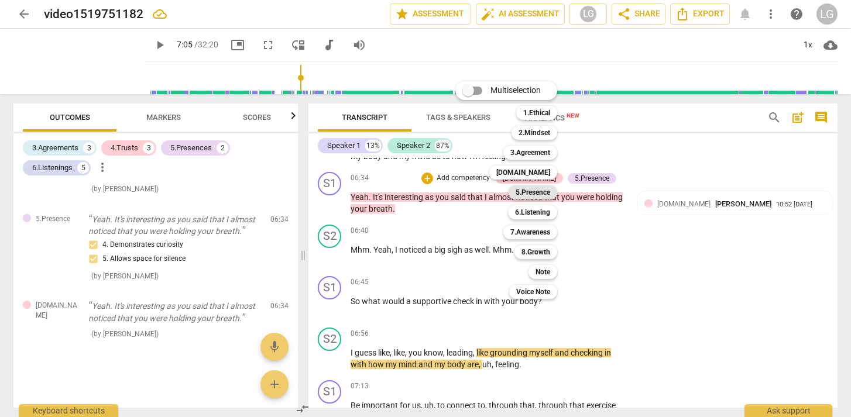
click at [540, 191] on b "5.Presence" at bounding box center [532, 192] width 35 height 14
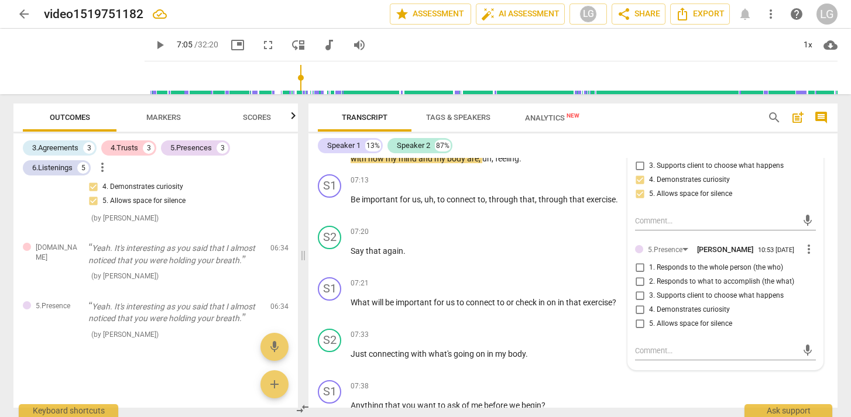
scroll to position [1831, 0]
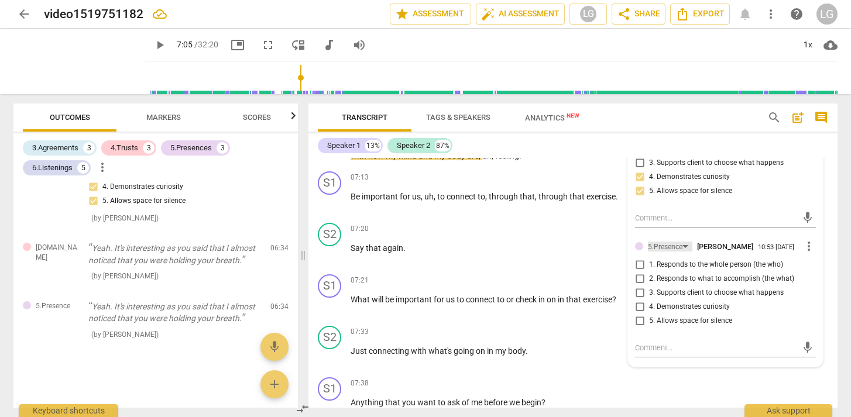
click at [683, 252] on div "5.Presence" at bounding box center [670, 247] width 44 height 10
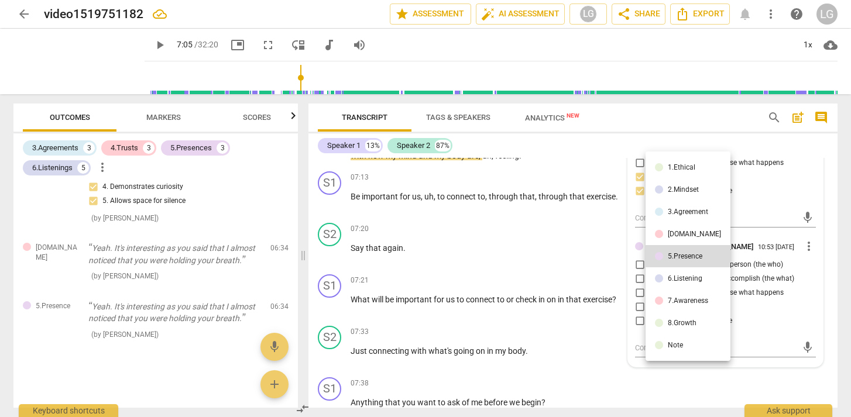
click at [597, 246] on div at bounding box center [425, 208] width 851 height 417
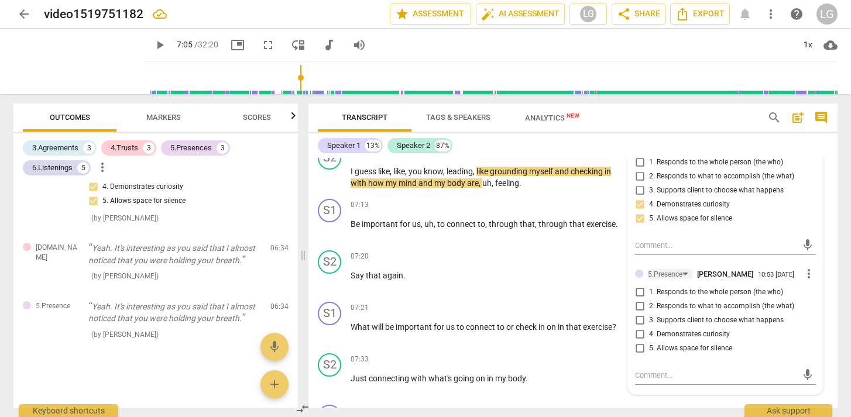
scroll to position [1769, 0]
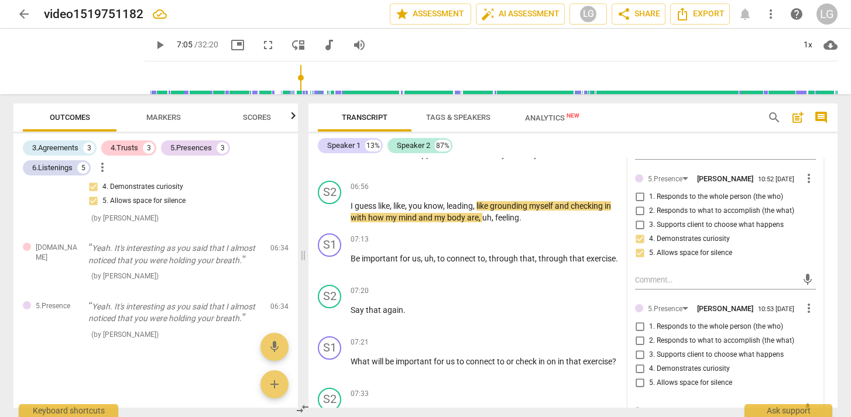
click at [153, 44] on span "play_arrow" at bounding box center [160, 45] width 14 height 14
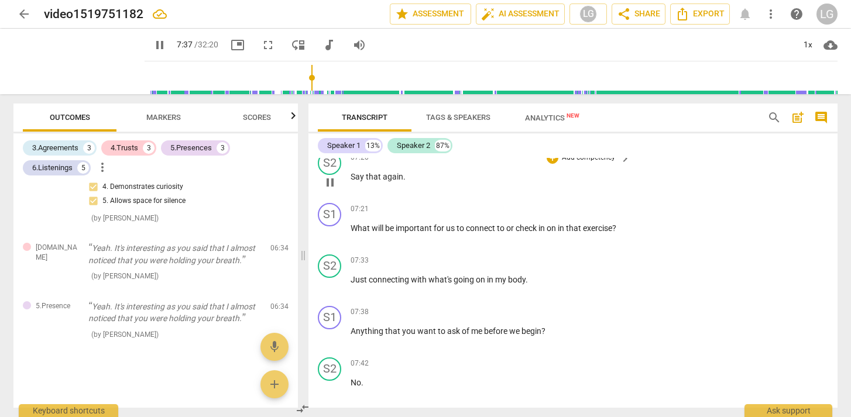
scroll to position [1910, 0]
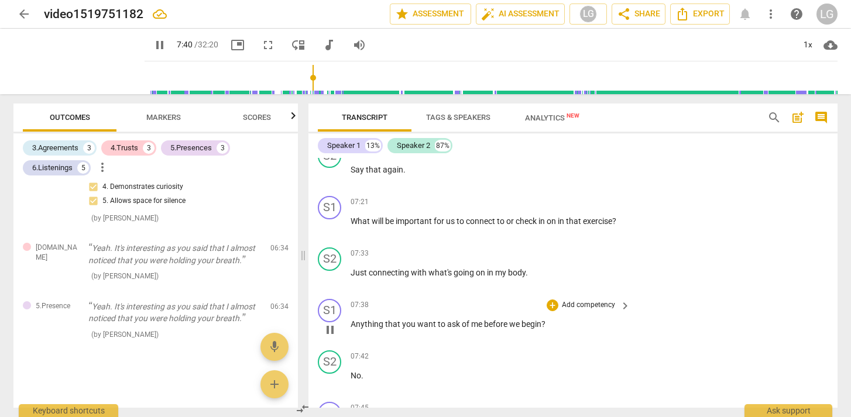
click at [589, 311] on p "Add competency" at bounding box center [589, 305] width 56 height 11
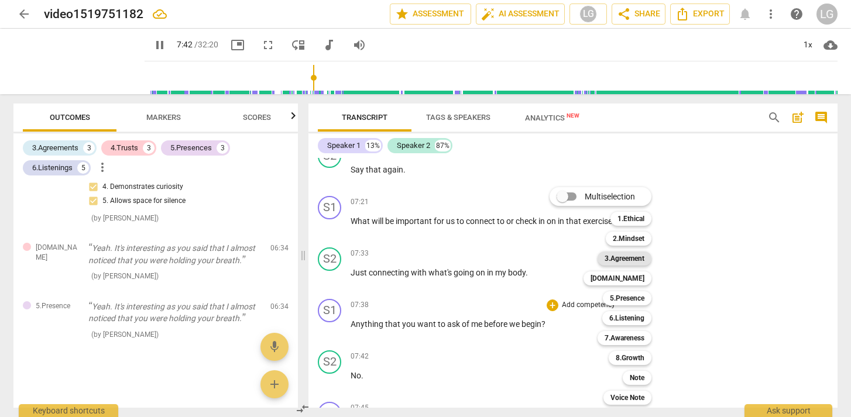
click at [639, 262] on b "3.Agreement" at bounding box center [624, 259] width 40 height 14
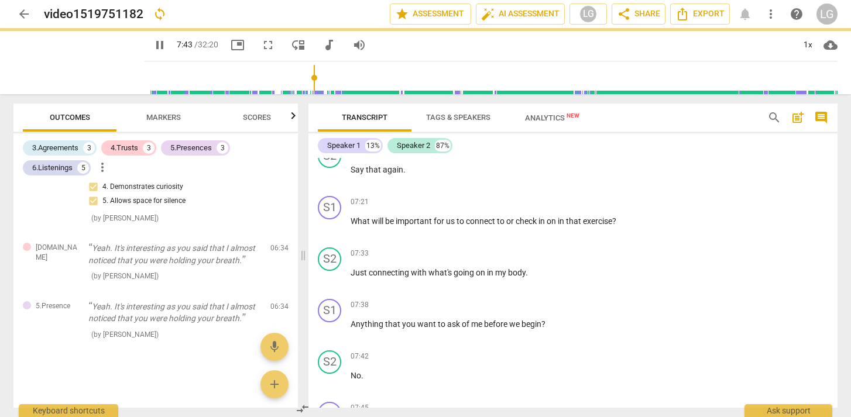
type input "463"
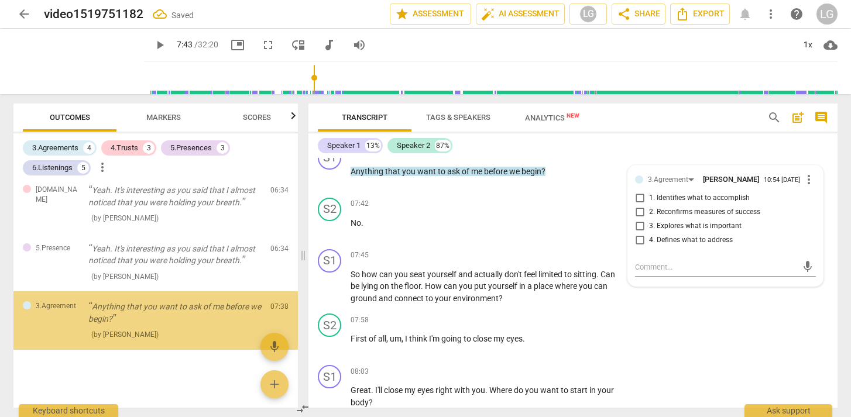
scroll to position [988, 0]
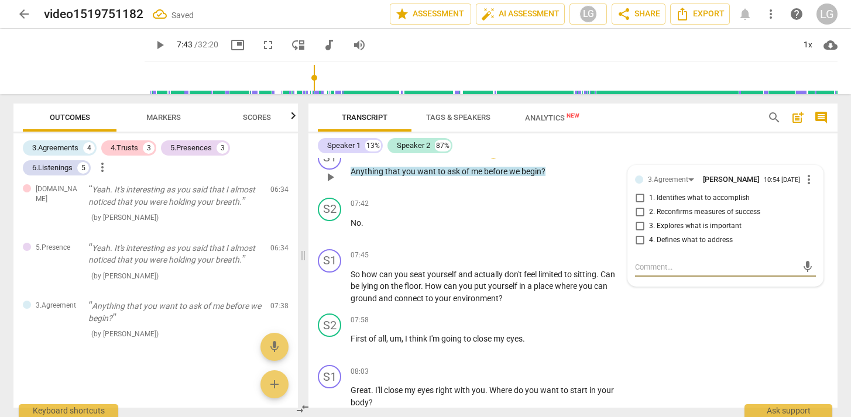
click at [638, 233] on input "3. Explores what is important" at bounding box center [639, 226] width 19 height 14
checkbox input "true"
click at [153, 41] on span "play_arrow" at bounding box center [160, 45] width 14 height 14
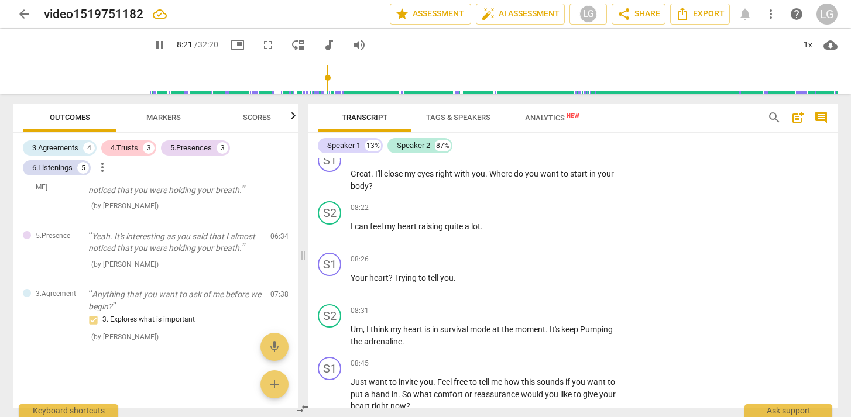
scroll to position [2277, 0]
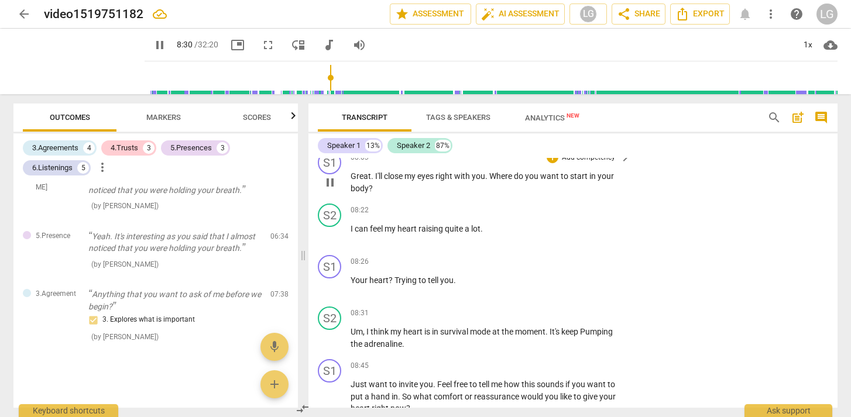
click at [581, 163] on p "Add competency" at bounding box center [589, 158] width 56 height 11
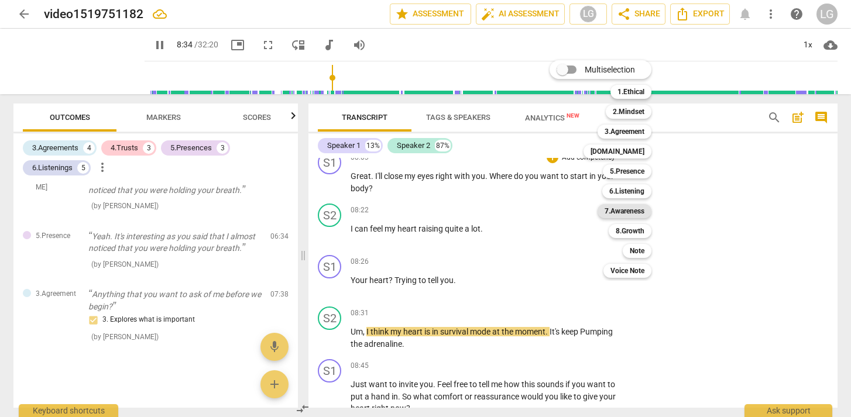
click at [634, 211] on b "7.Awareness" at bounding box center [624, 211] width 40 height 14
type input "515"
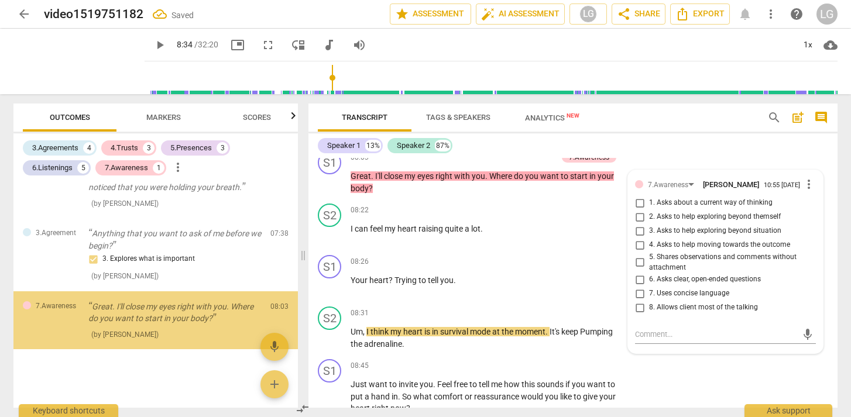
scroll to position [1060, 0]
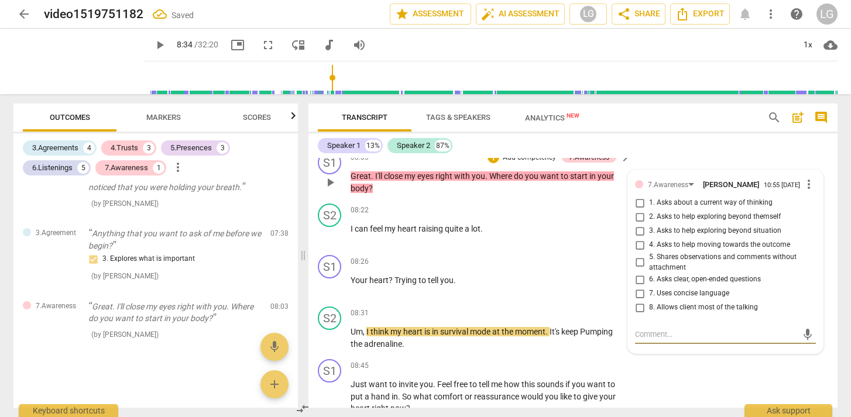
click at [637, 287] on input "6. Asks clear, open-ended questions" at bounding box center [639, 280] width 19 height 14
checkbox input "true"
click at [638, 301] on input "7. Uses concise language" at bounding box center [639, 294] width 19 height 14
checkbox input "true"
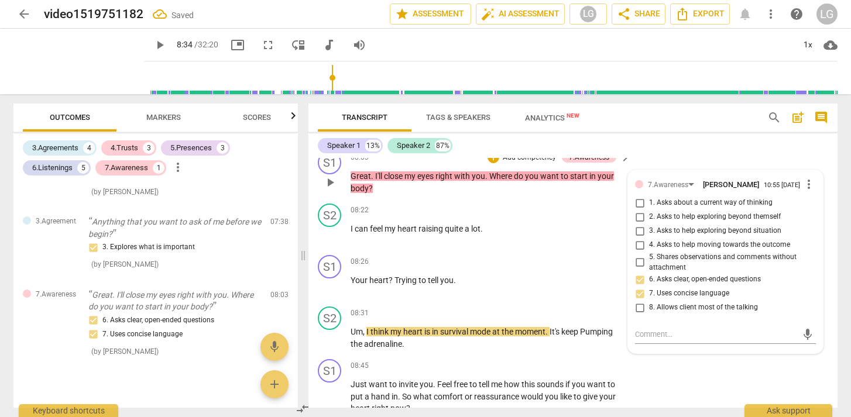
click at [520, 163] on p "Add competency" at bounding box center [529, 158] width 56 height 11
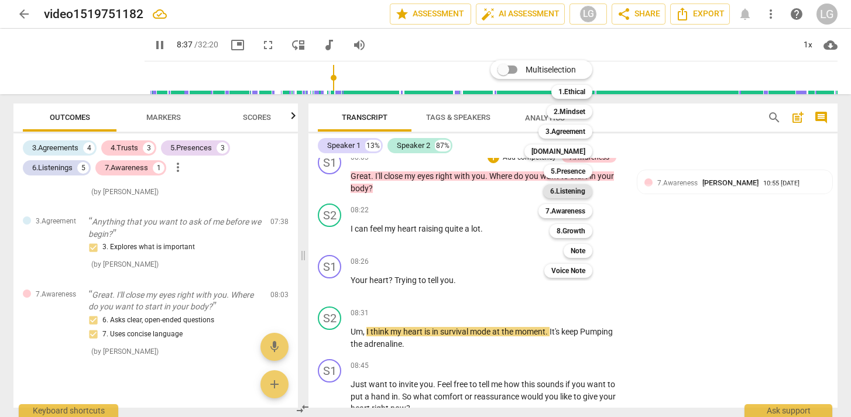
click at [565, 191] on b "6.Listening" at bounding box center [567, 191] width 35 height 14
type input "518"
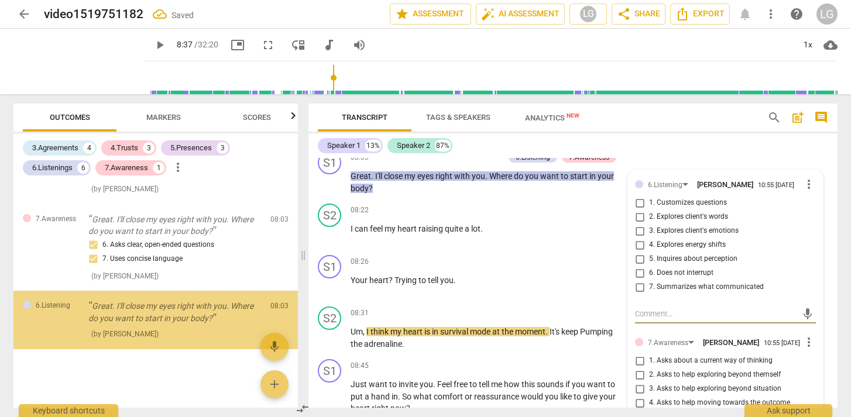
scroll to position [1147, 0]
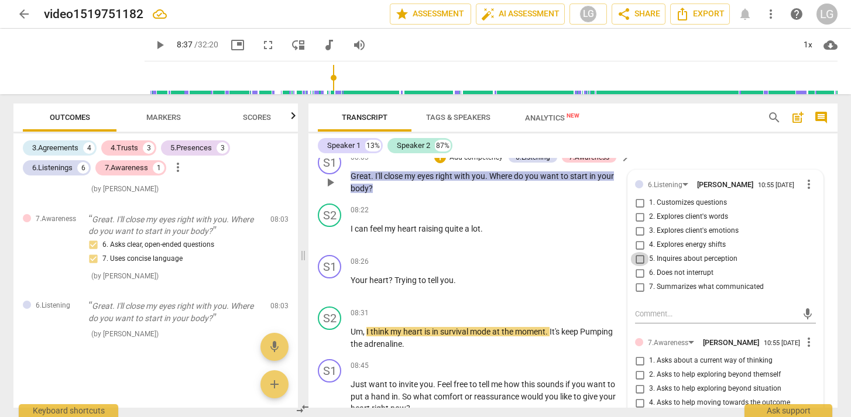
click at [637, 266] on input "5. Inquires about perception" at bounding box center [639, 259] width 19 height 14
checkbox input "true"
click at [637, 252] on input "4. Explores energy shifts" at bounding box center [639, 245] width 19 height 14
checkbox input "true"
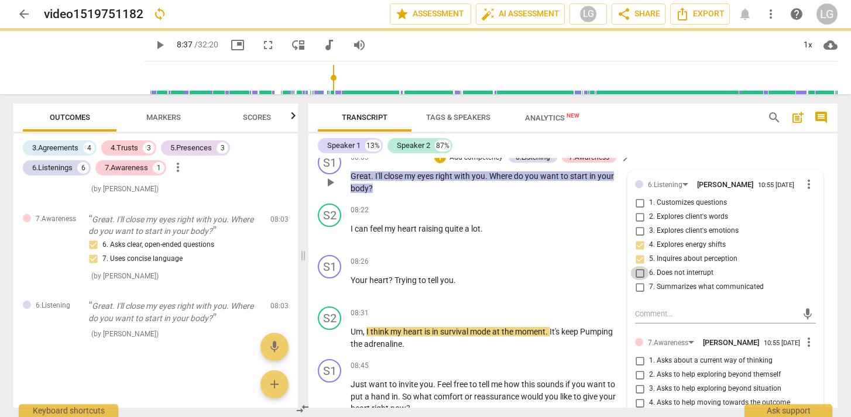
click at [632, 280] on input "6. Does not interrupt" at bounding box center [639, 273] width 19 height 14
checkbox input "true"
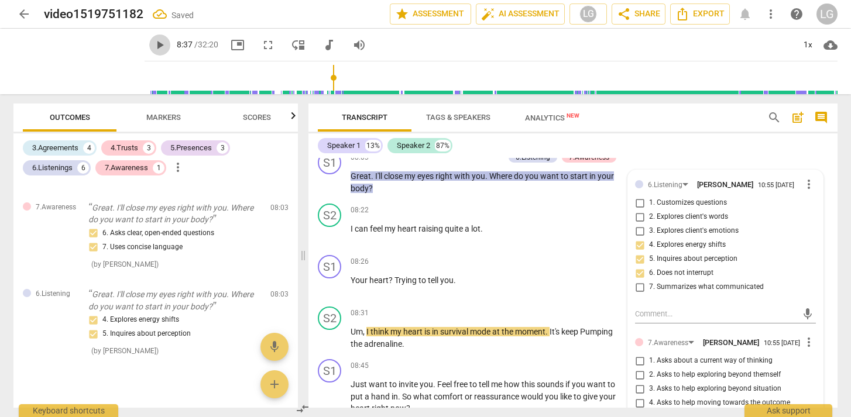
click at [153, 43] on span "play_arrow" at bounding box center [160, 45] width 14 height 14
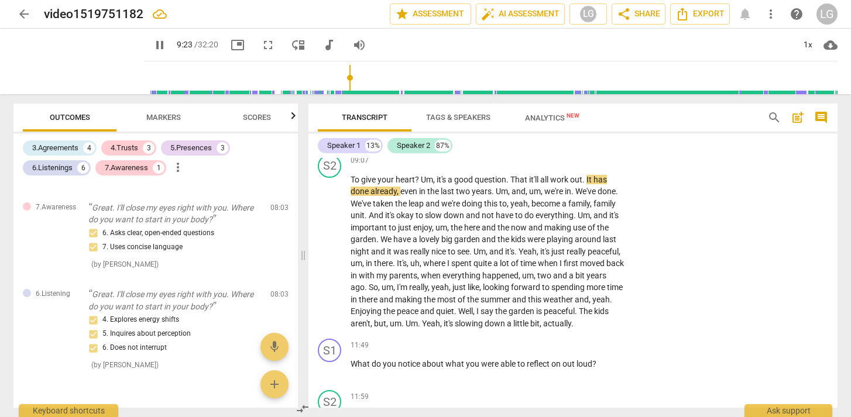
scroll to position [2656, 0]
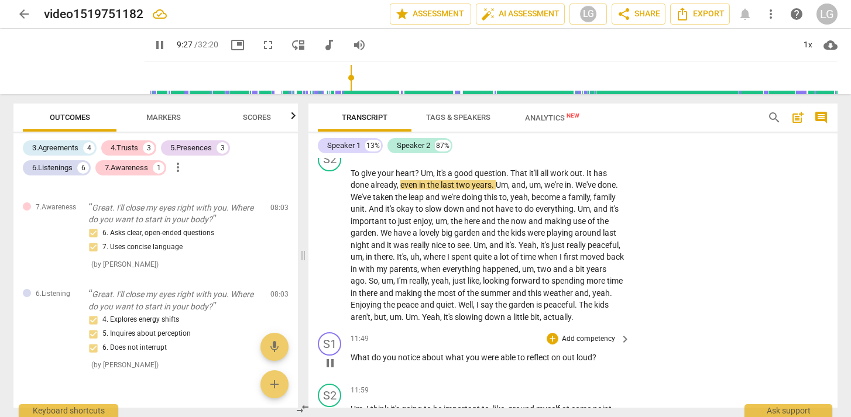
click at [601, 345] on p "Add competency" at bounding box center [589, 339] width 56 height 11
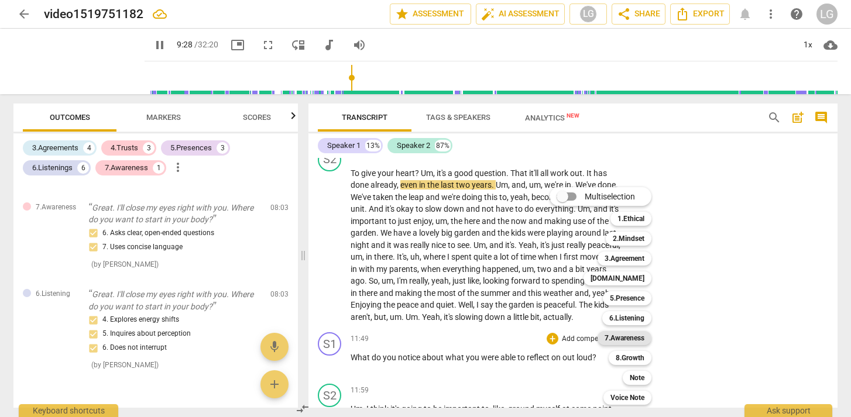
click at [624, 338] on b "7.Awareness" at bounding box center [624, 338] width 40 height 14
type input "569"
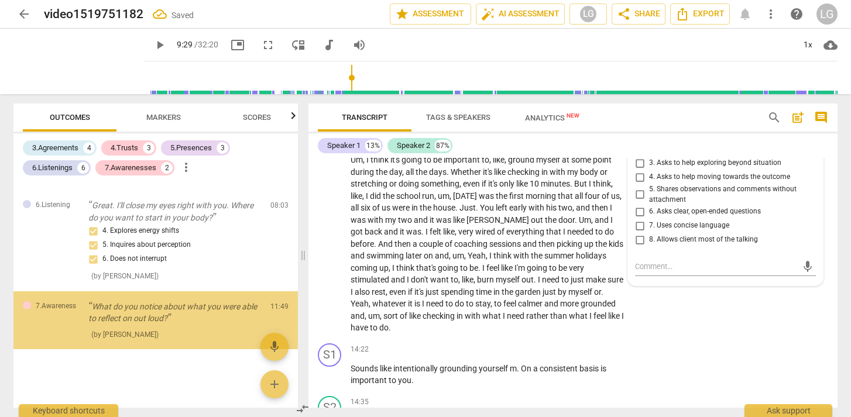
scroll to position [1248, 0]
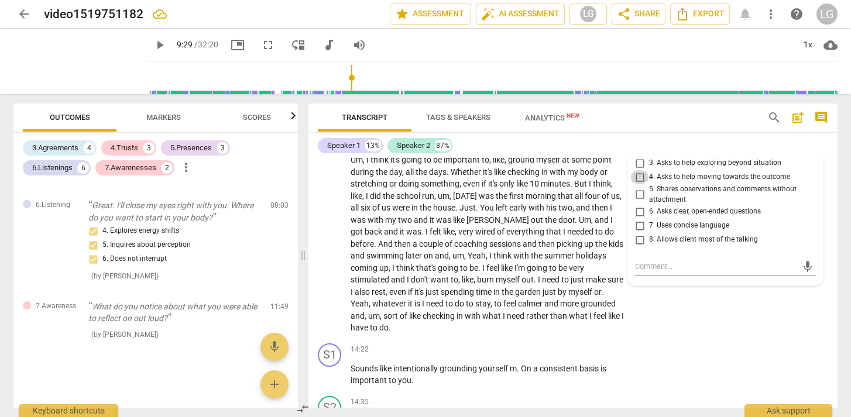
click at [638, 184] on input "4. Asks to help moving towards the outcome" at bounding box center [639, 177] width 19 height 14
checkbox input "true"
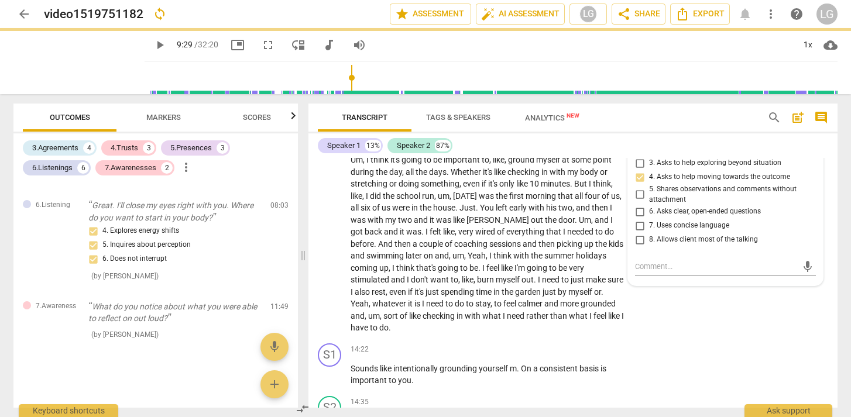
click at [637, 156] on input "2. Asks to help exploring beyond themself" at bounding box center [639, 149] width 19 height 14
checkbox input "true"
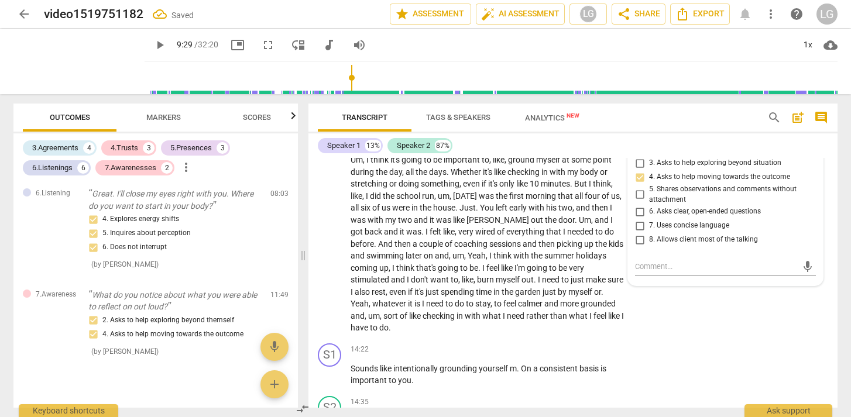
click at [153, 44] on span "play_arrow" at bounding box center [160, 45] width 14 height 14
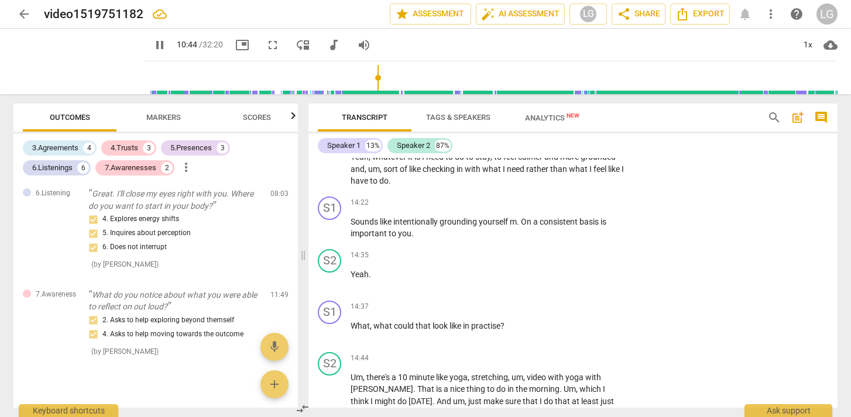
scroll to position [3055, 0]
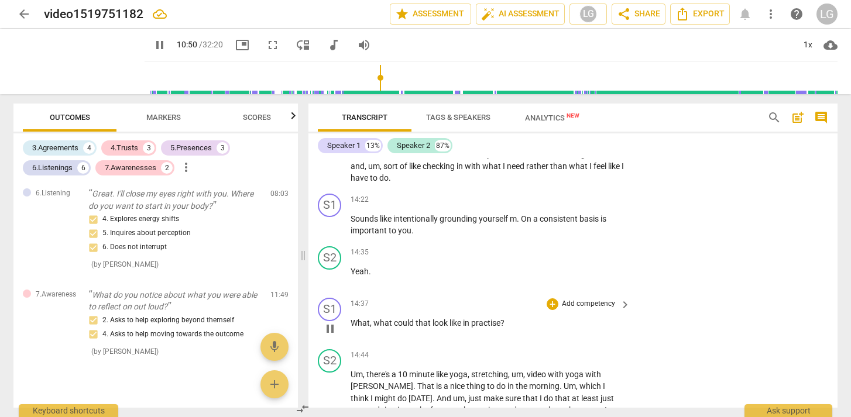
click at [570, 310] on p "Add competency" at bounding box center [589, 304] width 56 height 11
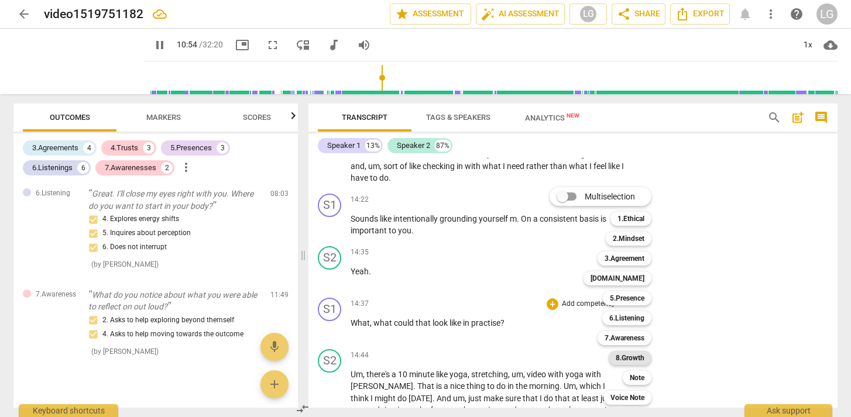
scroll to position [2762, 0]
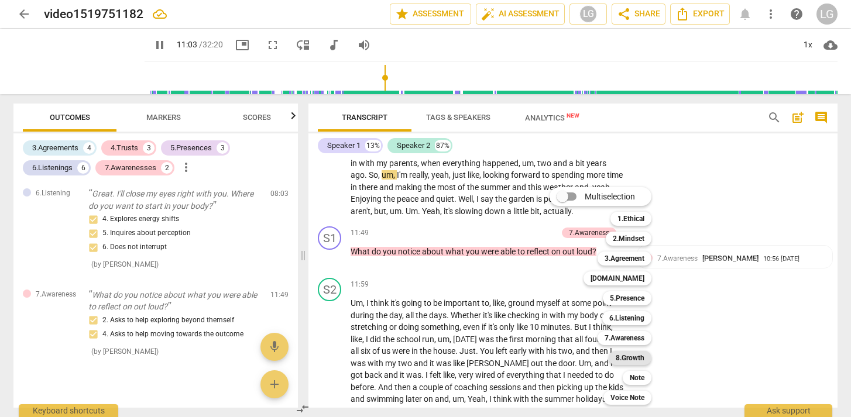
click at [636, 356] on b "8.Growth" at bounding box center [630, 358] width 29 height 14
type input "664"
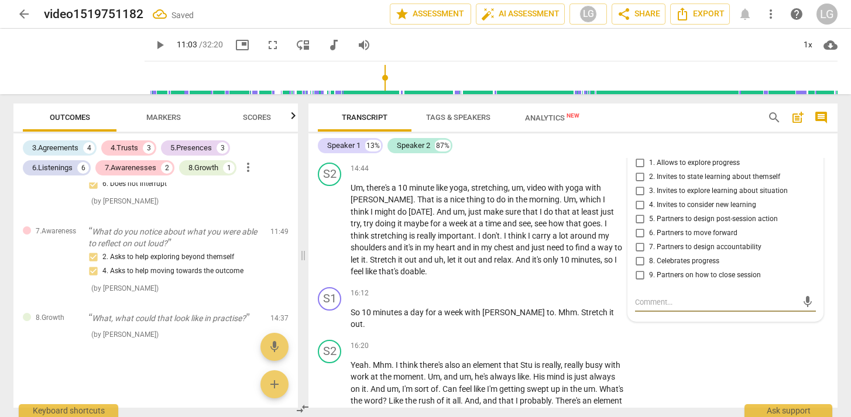
scroll to position [3239, 0]
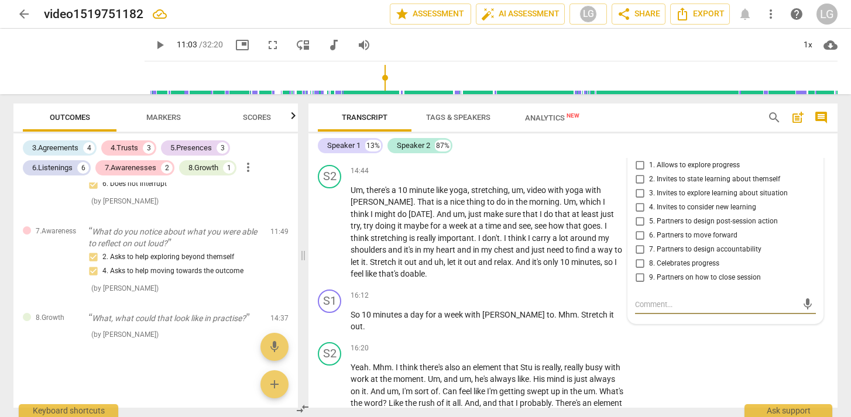
click at [637, 243] on input "6. Partners to move forward" at bounding box center [639, 236] width 19 height 14
checkbox input "true"
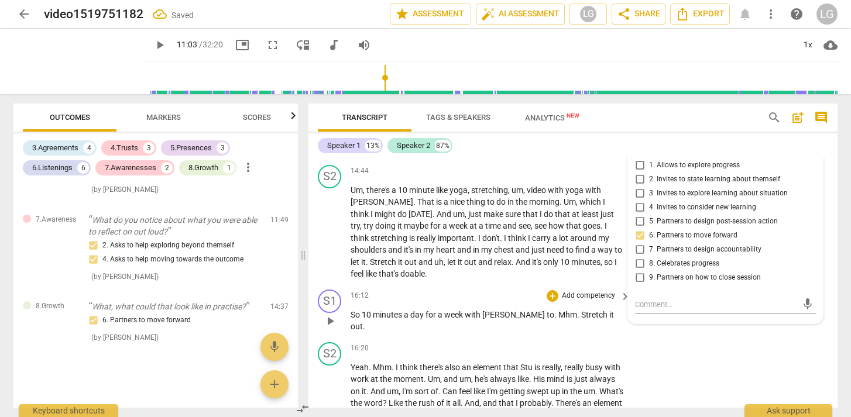
click at [463, 300] on div "S1 play_arrow pause 16:12 + Add competency keyboard_arrow_right So 10 minutes a…" at bounding box center [572, 311] width 529 height 53
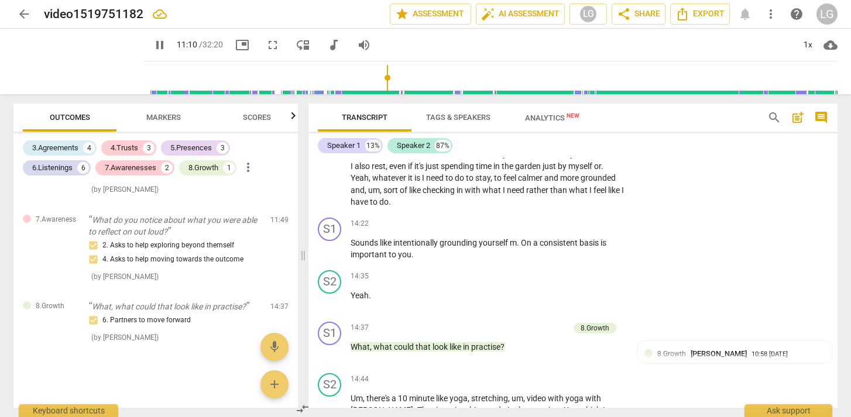
scroll to position [3033, 0]
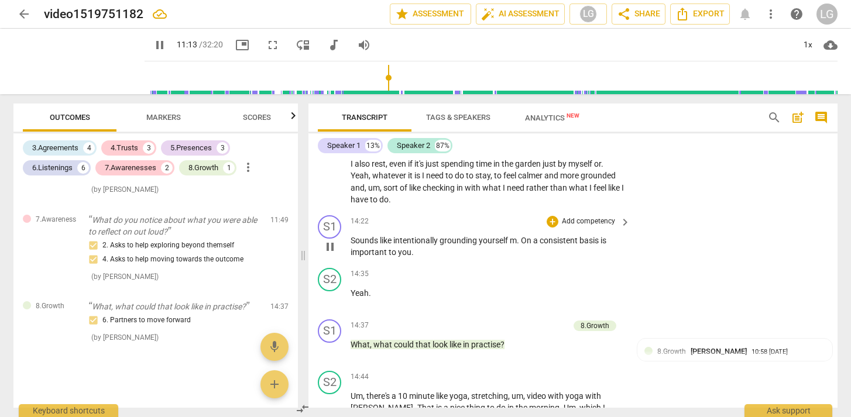
click at [582, 227] on p "Add competency" at bounding box center [589, 221] width 56 height 11
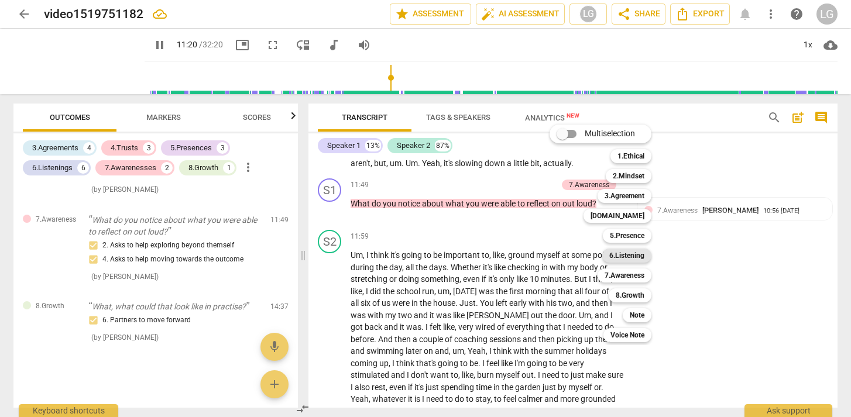
click at [632, 257] on b "6.Listening" at bounding box center [626, 256] width 35 height 14
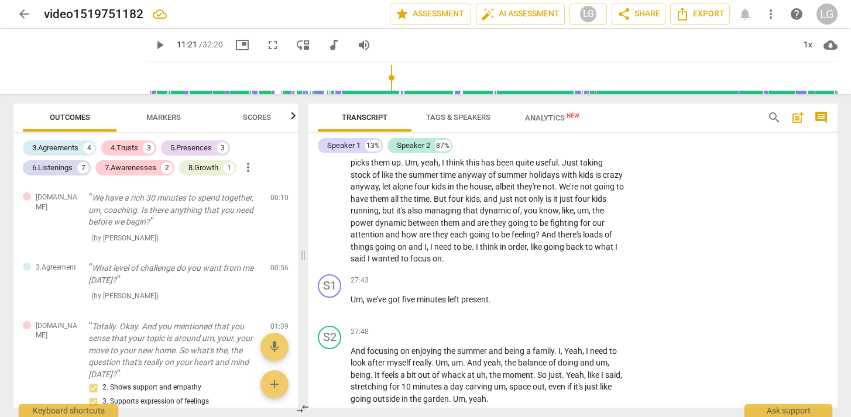
scroll to position [4746, 0]
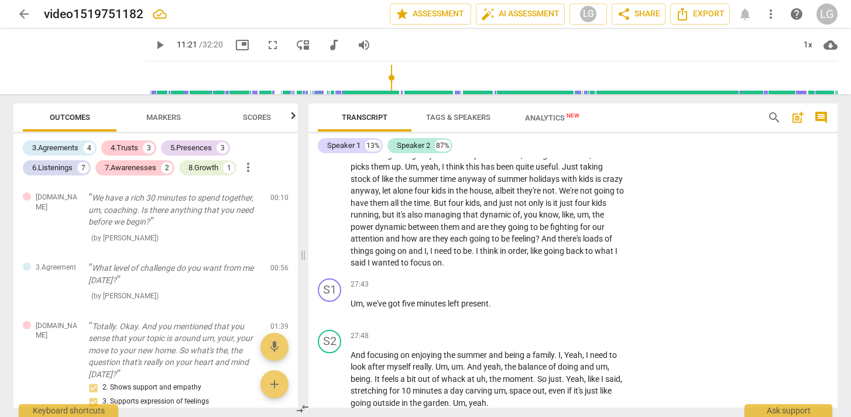
type input "681"
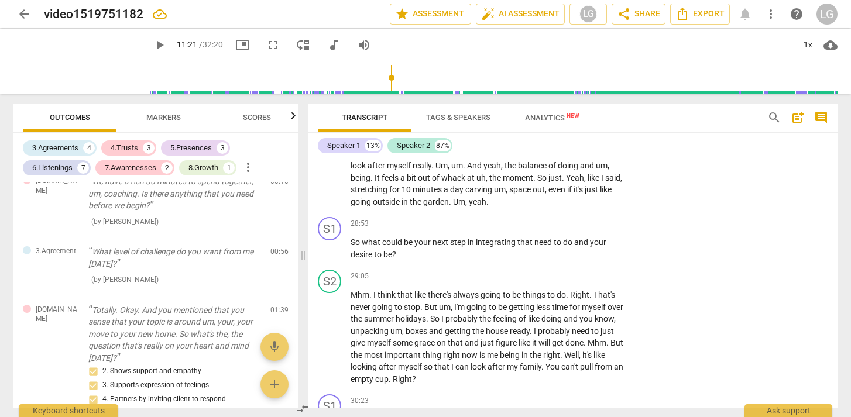
scroll to position [0, 0]
